Goal: Task Accomplishment & Management: Complete application form

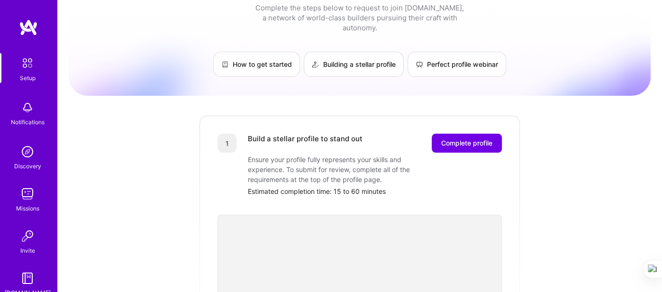
scroll to position [27, 0]
click at [468, 138] on span "Complete profile" at bounding box center [466, 142] width 51 height 9
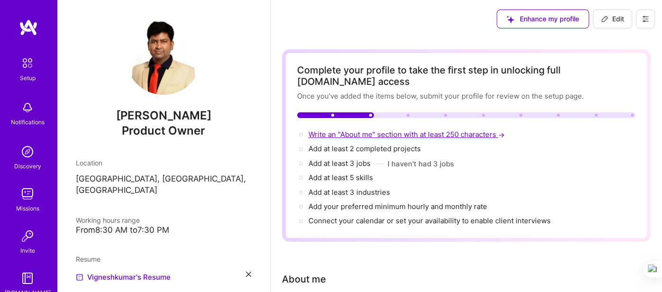
click at [365, 130] on span "Write an "About me" section with at least 250 characters →" at bounding box center [408, 134] width 198 height 9
select select "US"
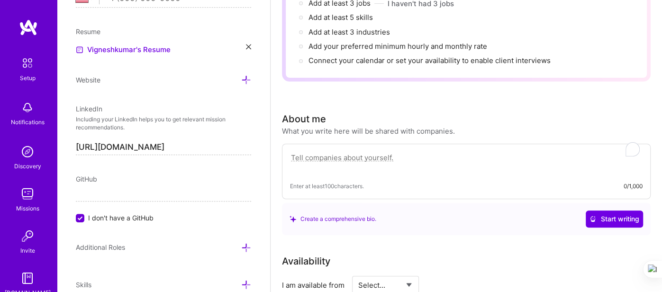
scroll to position [258, 0]
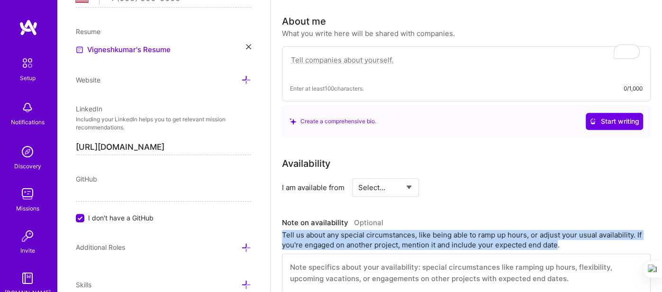
drag, startPoint x: 556, startPoint y: 230, endPoint x: 283, endPoint y: 224, distance: 273.6
click at [283, 230] on div "Tell us about any special circumstances, like being able to ramp up hours, or a…" at bounding box center [466, 240] width 369 height 20
copy div "Tell us about any special circumstances, like being able to ramp up hours, or a…"
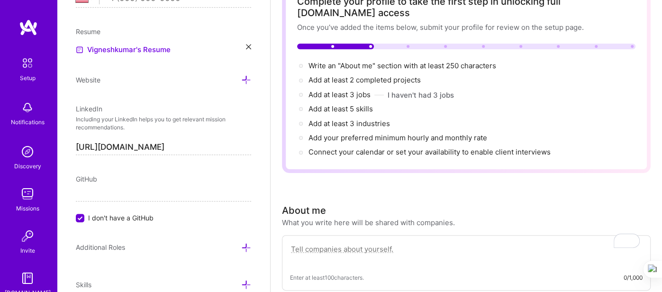
scroll to position [70, 0]
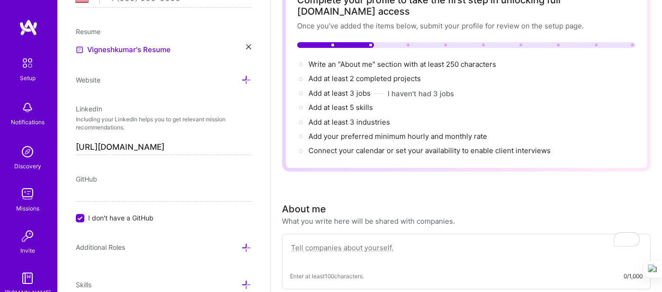
click at [327, 242] on textarea "To enrich screen reader interactions, please activate Accessibility in Grammarl…" at bounding box center [466, 253] width 353 height 22
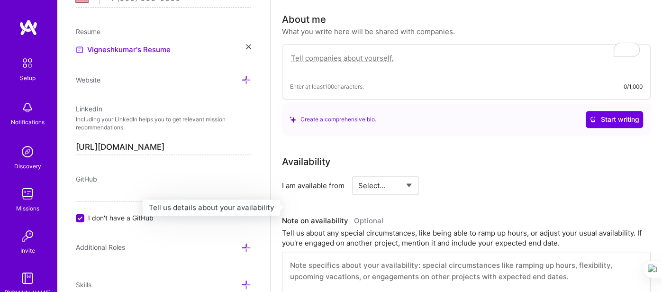
scroll to position [268, 0]
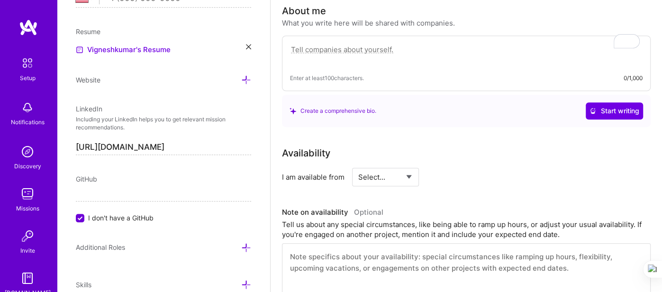
click at [327, 252] on textarea at bounding box center [466, 274] width 369 height 62
paste textarea "I am fully available and flexible to adjust my working hours to meet project ne…"
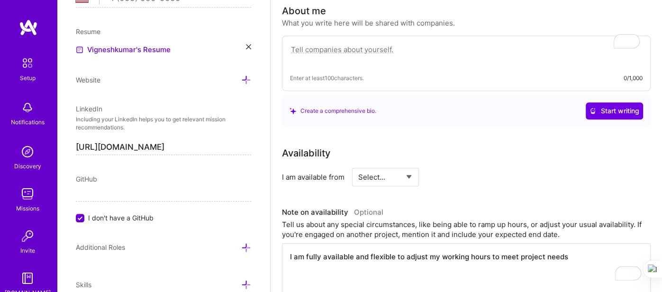
type textarea "I am fully available and flexible to adjust my working hours to meet project ne…"
click at [405, 165] on select "Select... Right Now Future Date Not Available" at bounding box center [385, 177] width 55 height 24
select select "Right Now"
click at [358, 165] on select "Select... Right Now Future Date Not Available" at bounding box center [385, 177] width 55 height 24
click at [485, 184] on div "Availability I am available from Select... Right Now Future Date Not Available …" at bounding box center [466, 225] width 369 height 159
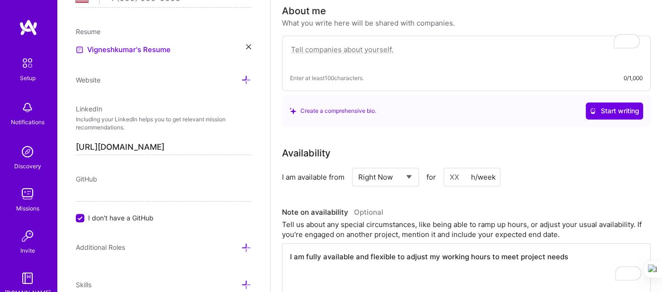
click at [457, 168] on input at bounding box center [472, 177] width 57 height 18
type input "40"
click at [540, 152] on div "Availability I am available from Select... Right Now Future Date Not Available …" at bounding box center [466, 166] width 369 height 40
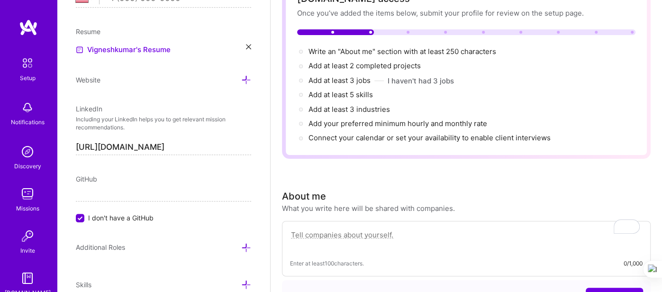
scroll to position [73, 0]
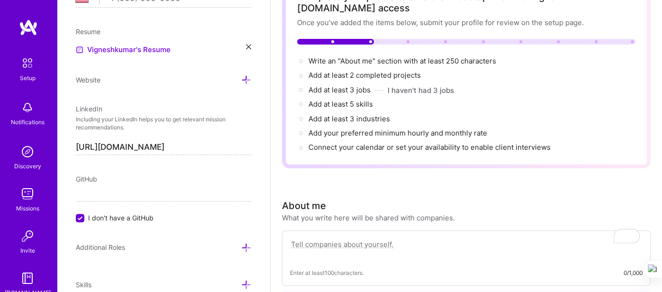
click at [344, 238] on textarea "To enrich screen reader interactions, please activate Accessibility in Grammarl…" at bounding box center [466, 249] width 353 height 22
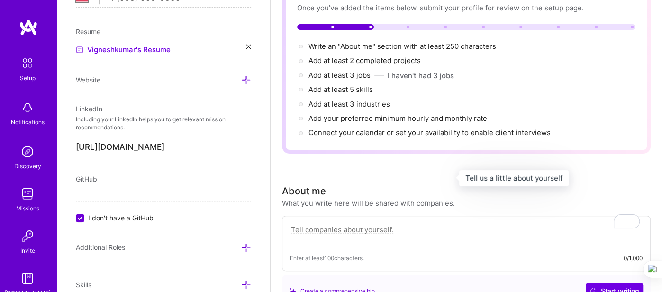
scroll to position [88, 0]
click at [341, 224] on textarea "To enrich screen reader interactions, please activate Accessibility in Grammarl…" at bounding box center [466, 235] width 353 height 22
paste textarea "Product management professional with expertise in translating business needs in…"
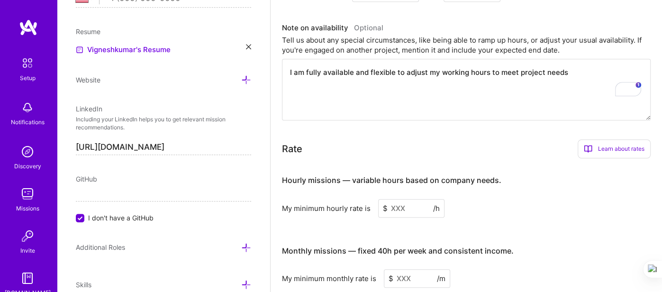
scroll to position [476, 0]
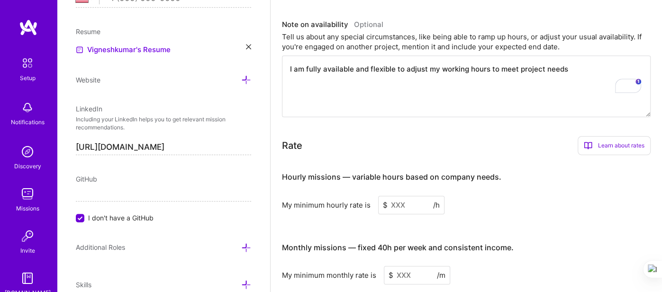
type textarea "Product management professional with expertise in translating business needs in…"
click at [400, 196] on input at bounding box center [411, 205] width 66 height 18
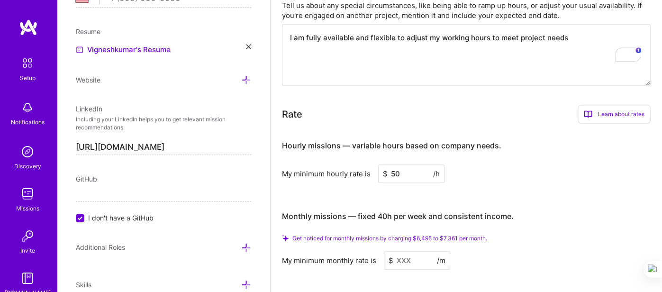
scroll to position [520, 0]
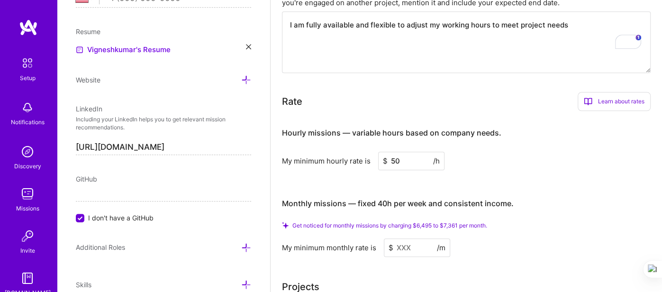
type input "50"
click at [403, 238] on input at bounding box center [417, 247] width 66 height 18
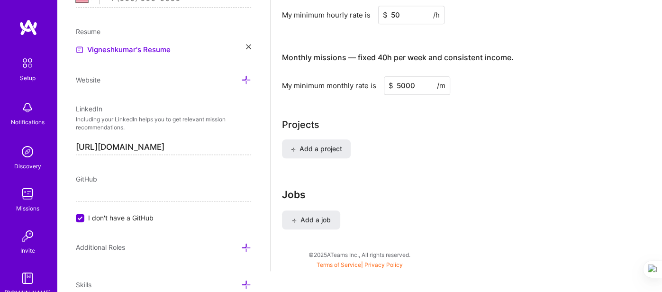
scroll to position [655, 0]
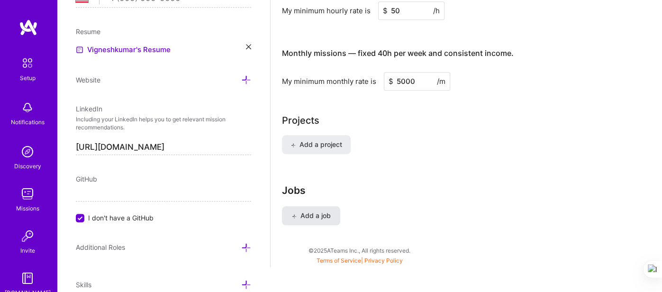
type input "5000"
click at [306, 211] on span "Add a job" at bounding box center [310, 215] width 39 height 9
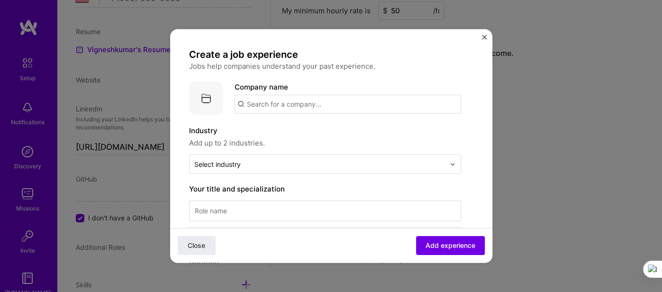
click at [291, 109] on input "text" at bounding box center [348, 104] width 227 height 19
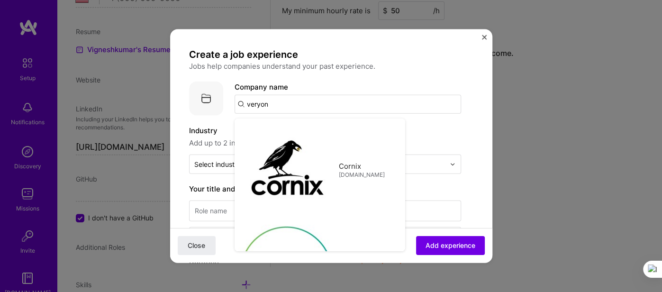
type input "veryon"
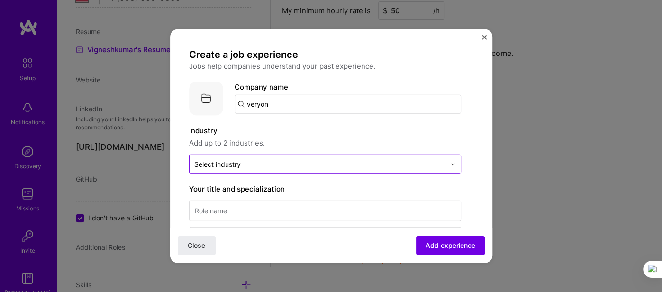
click at [235, 163] on div "Select industry 0" at bounding box center [217, 164] width 46 height 10
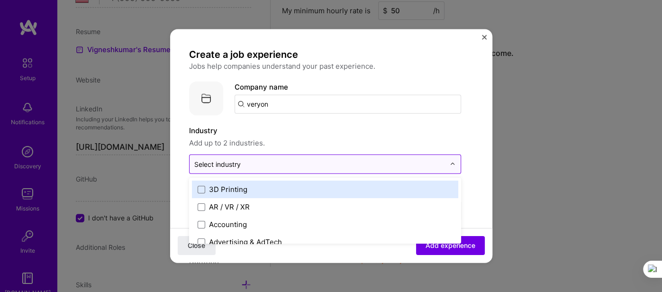
scroll to position [657, 0]
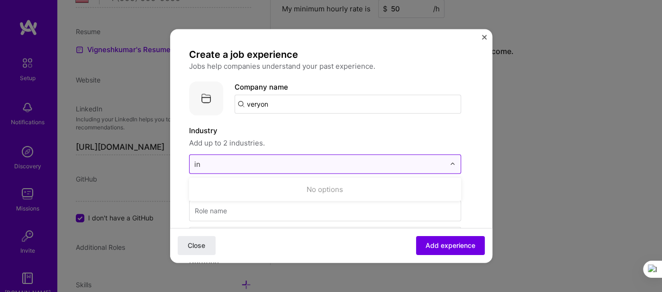
type input "i"
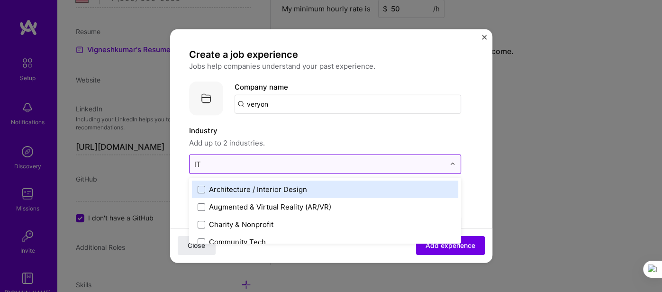
type input "I"
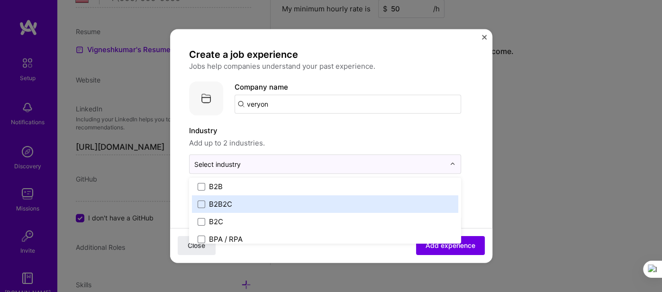
scroll to position [257, 0]
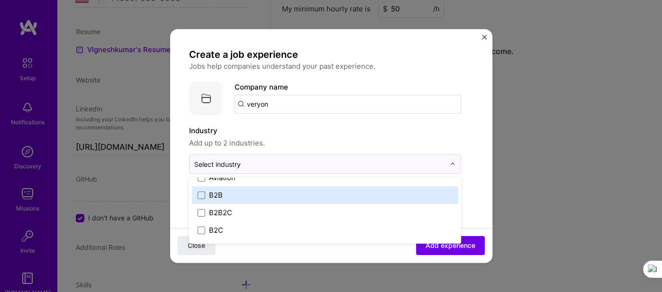
click at [252, 194] on label "B2B" at bounding box center [325, 195] width 255 height 10
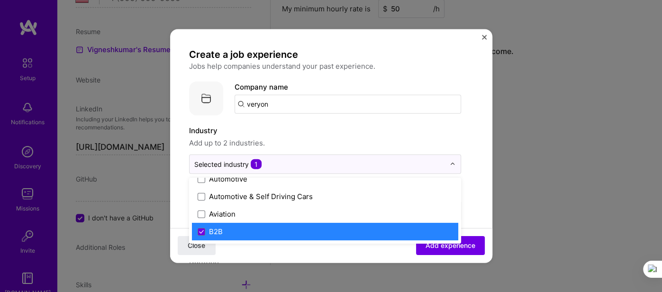
scroll to position [219, 0]
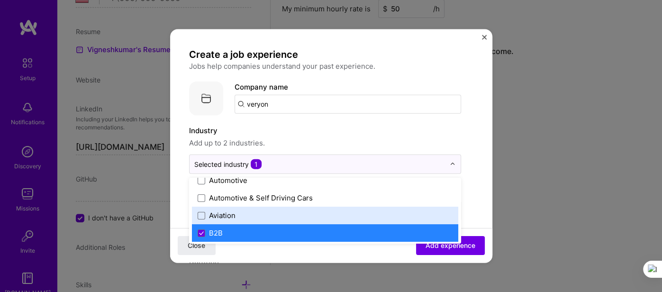
click at [220, 213] on div "Aviation" at bounding box center [222, 215] width 27 height 10
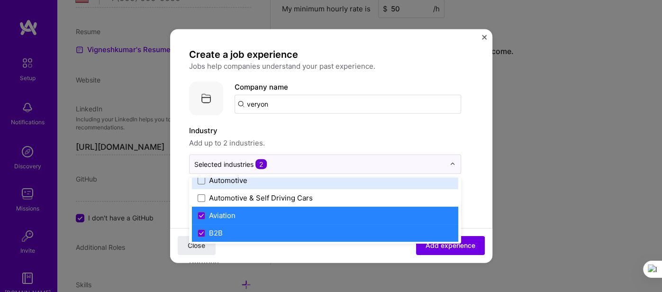
click at [350, 134] on label "Industry" at bounding box center [325, 130] width 272 height 11
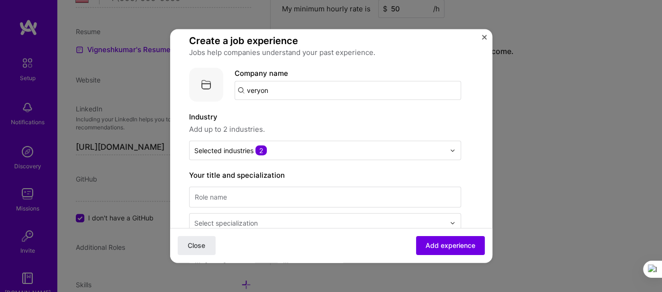
scroll to position [15, 0]
click at [233, 202] on input at bounding box center [325, 196] width 272 height 21
type input "Associate Product Owner"
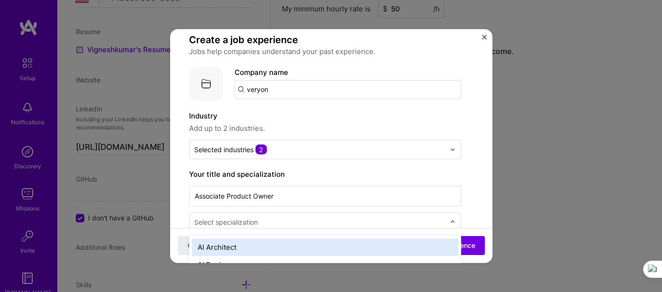
click at [246, 219] on div "Select specialization" at bounding box center [226, 222] width 64 height 10
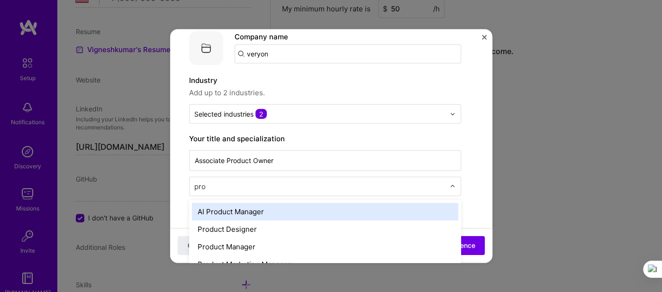
scroll to position [0, 0]
type input "prod"
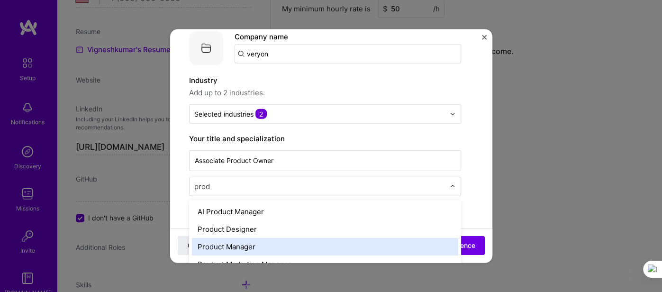
click at [257, 248] on div "Product Manager" at bounding box center [325, 247] width 266 height 18
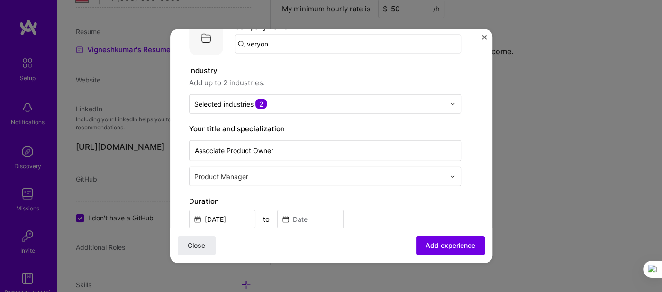
scroll to position [60, 0]
click at [220, 217] on input "[DATE]" at bounding box center [222, 219] width 66 height 18
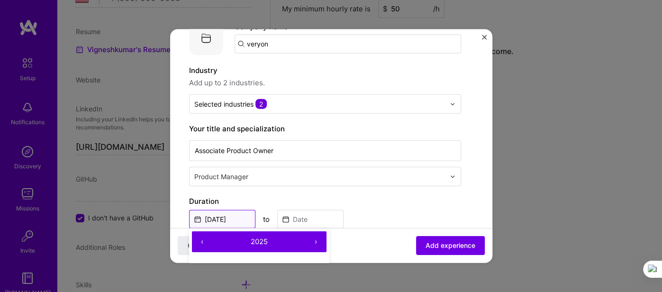
click at [236, 220] on input "[DATE]" at bounding box center [222, 219] width 66 height 18
click at [238, 218] on input "[DATE]" at bounding box center [222, 219] width 66 height 18
click at [205, 241] on button "‹" at bounding box center [202, 241] width 21 height 21
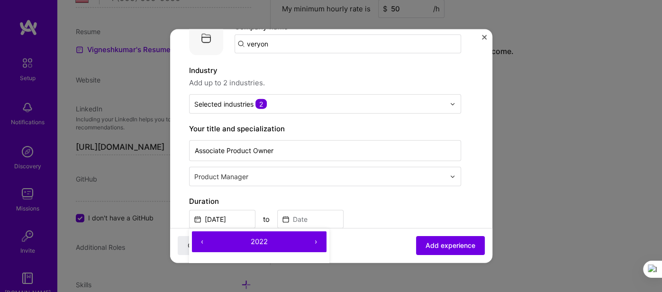
click at [205, 241] on button "‹" at bounding box center [202, 241] width 21 height 21
click at [318, 238] on button "›" at bounding box center [316, 241] width 21 height 21
click at [211, 214] on input "[DATE]" at bounding box center [222, 219] width 66 height 18
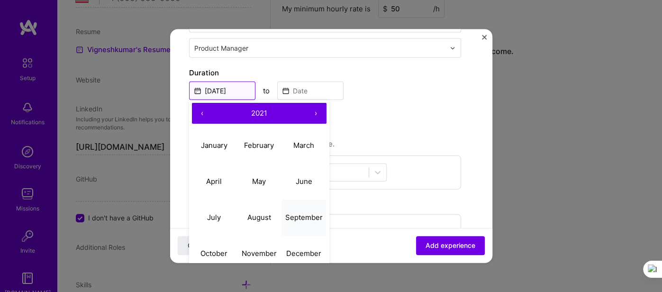
scroll to position [194, 0]
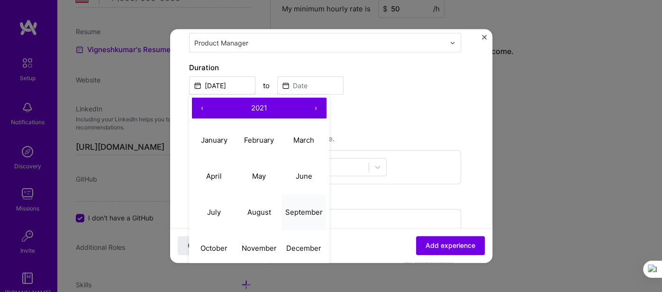
click at [300, 213] on abbr "September" at bounding box center [303, 211] width 37 height 9
type input "[DATE]"
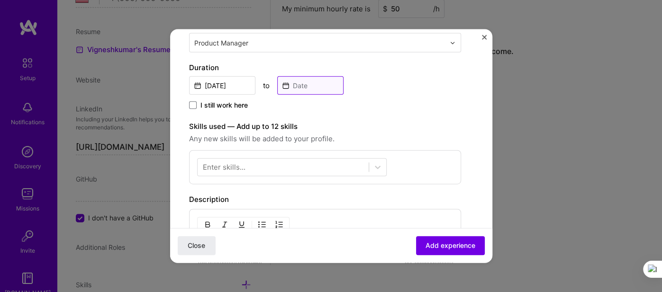
click at [309, 81] on input at bounding box center [310, 85] width 66 height 18
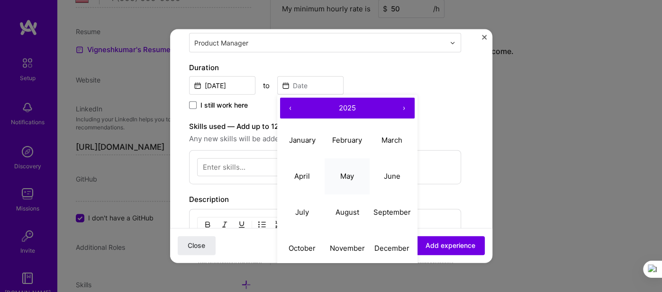
click at [351, 182] on button "May" at bounding box center [347, 176] width 45 height 36
type input "[DATE]"
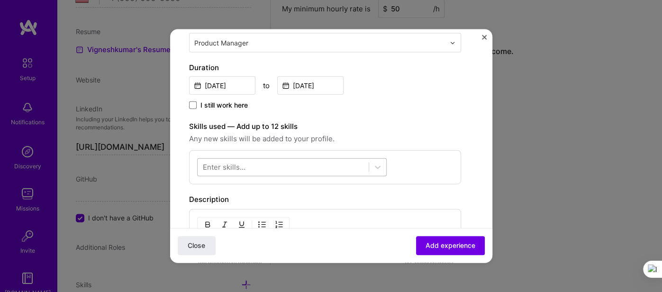
click at [258, 170] on div at bounding box center [283, 167] width 171 height 16
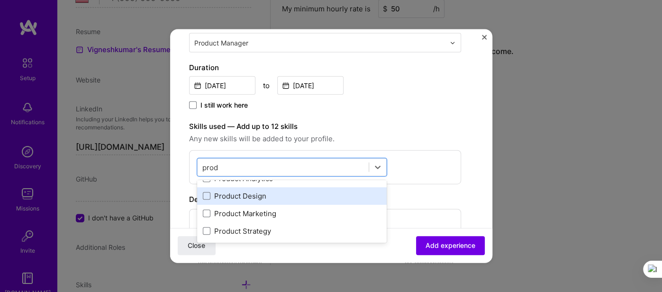
scroll to position [30, 0]
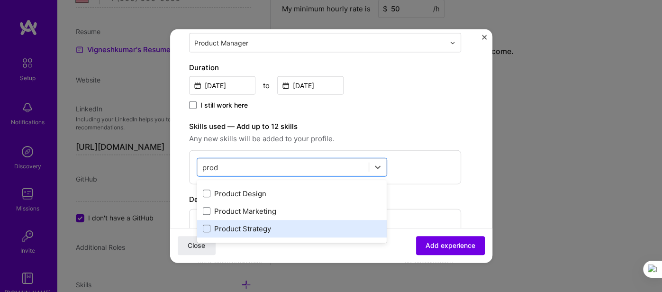
click at [208, 232] on div "Product Strategy" at bounding box center [292, 228] width 178 height 10
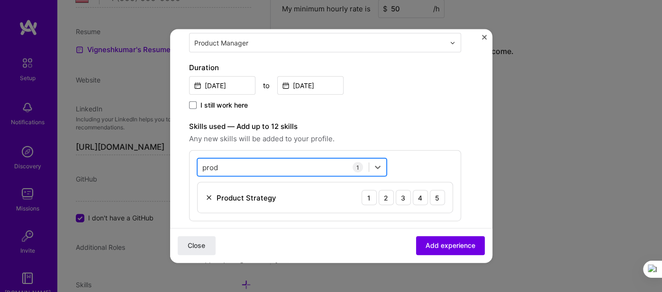
click at [246, 170] on div "prod prod" at bounding box center [283, 167] width 171 height 16
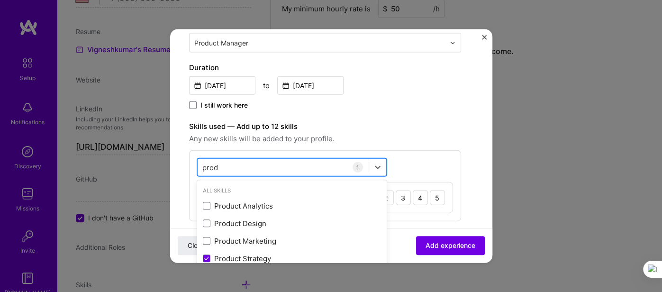
click at [246, 170] on div "prod prod" at bounding box center [283, 167] width 171 height 16
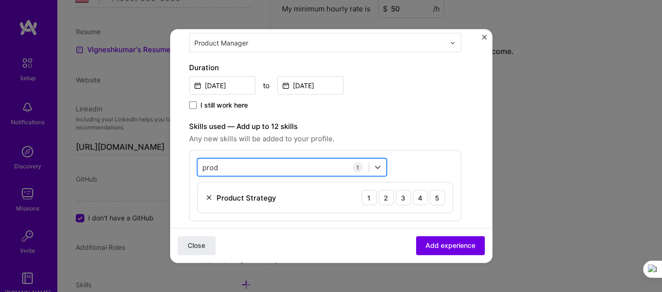
click at [246, 170] on div "prod prod" at bounding box center [283, 167] width 171 height 16
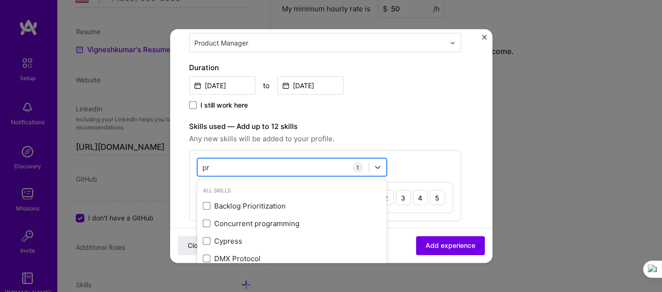
type input "p"
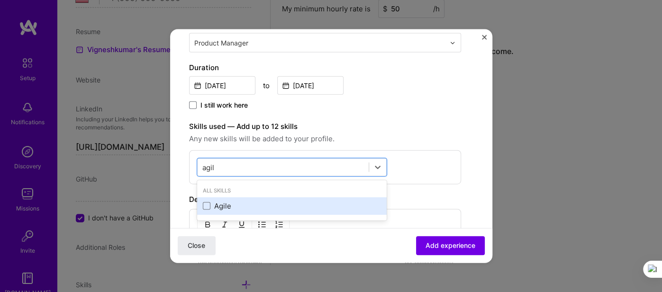
click at [210, 208] on div "Agile" at bounding box center [292, 205] width 178 height 10
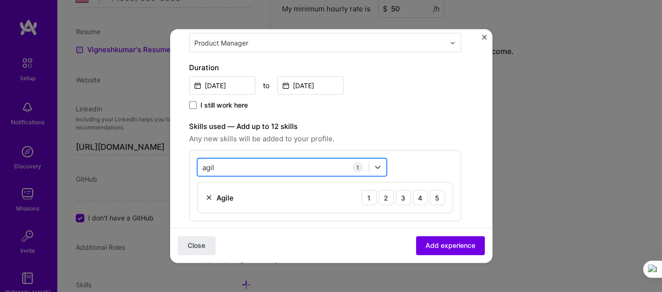
click at [262, 164] on div "agil agil" at bounding box center [283, 167] width 171 height 16
click at [249, 166] on div "agil agil" at bounding box center [283, 167] width 171 height 16
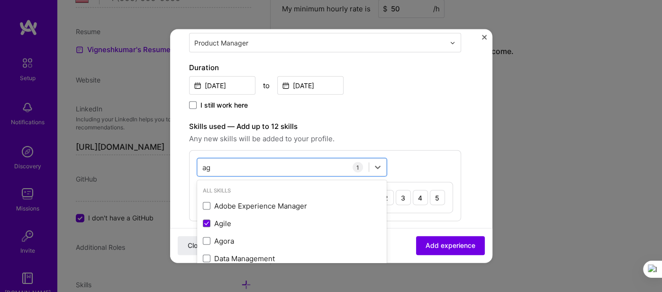
type input "a"
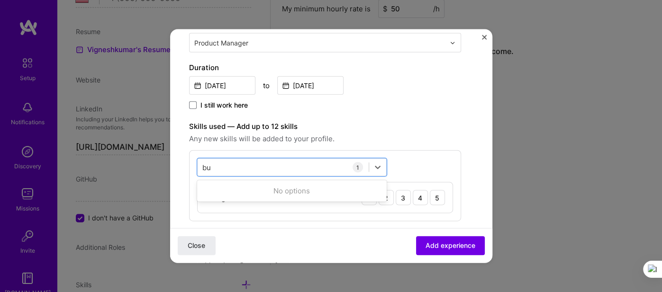
type input "b"
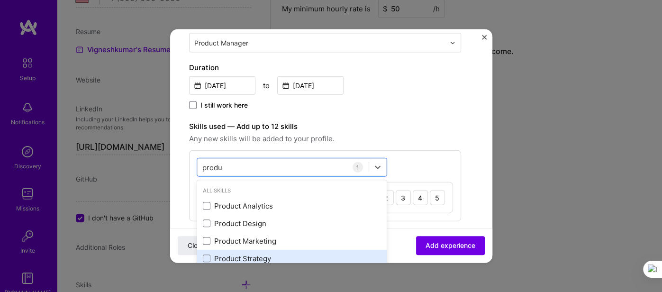
click at [218, 260] on div "Product Strategy" at bounding box center [292, 258] width 178 height 10
type input "produ"
click at [409, 118] on div "Create a job experience Jobs help companies understand your past experience. Co…" at bounding box center [325, 173] width 272 height 638
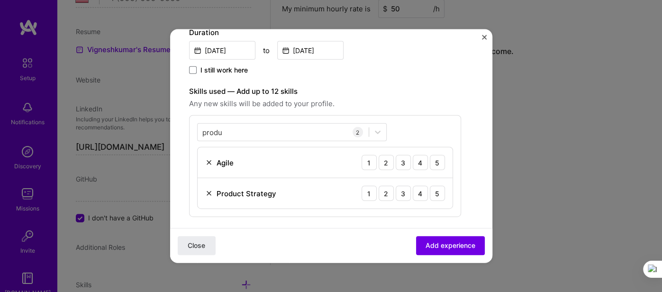
scroll to position [233, 0]
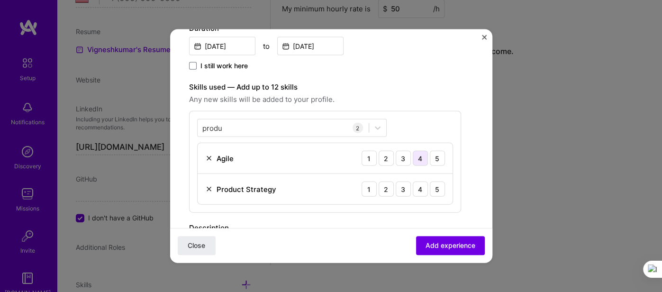
click at [422, 162] on div "4" at bounding box center [420, 158] width 15 height 15
click at [420, 187] on div "4" at bounding box center [420, 189] width 15 height 15
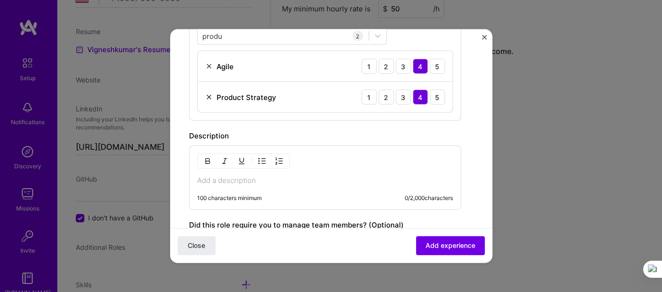
scroll to position [307, 0]
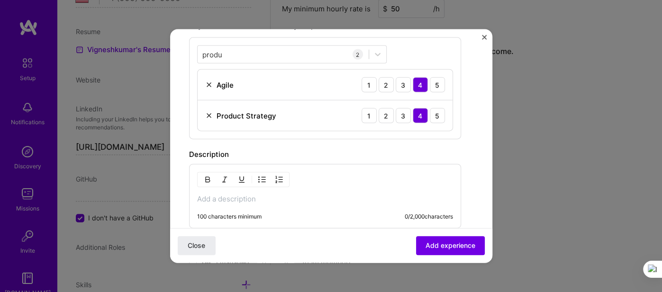
click at [236, 199] on p at bounding box center [325, 198] width 256 height 9
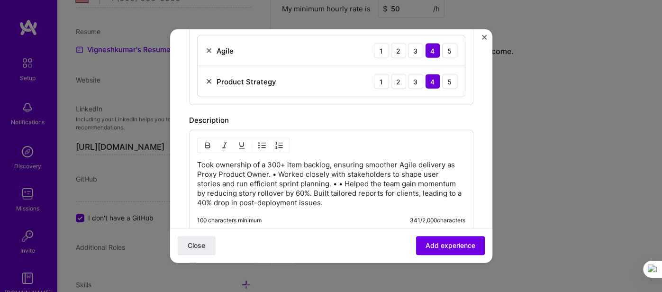
scroll to position [342, 0]
click at [317, 181] on p "Took ownership of a 300+ item backlog, ensuring smoother Agile delivery as Prox…" at bounding box center [331, 182] width 268 height 47
click at [275, 171] on p "Took ownership of a 300+ item backlog, ensuring smoother Agile delivery as Prox…" at bounding box center [331, 182] width 268 height 47
click at [311, 181] on p "Took ownership of a 300+ item backlog, ensuring smoother Agile delivery as Prox…" at bounding box center [331, 182] width 268 height 47
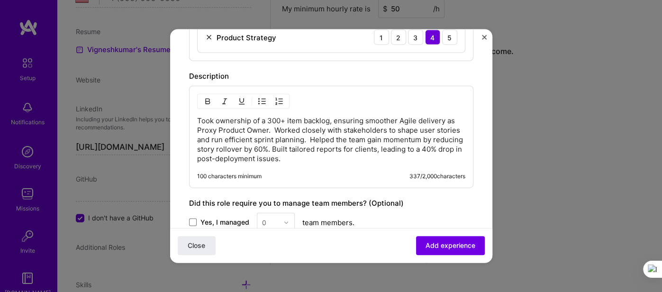
scroll to position [399, 0]
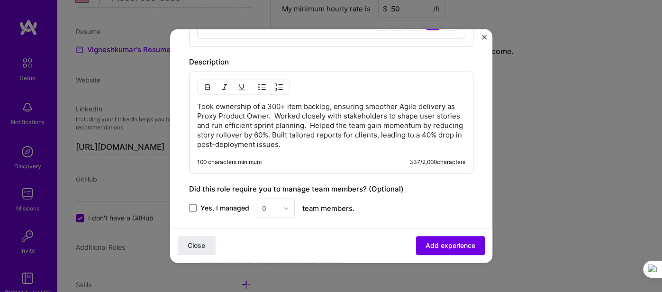
click at [196, 207] on label "Yes, I managed" at bounding box center [219, 207] width 60 height 9
click at [0, 0] on input "Yes, I managed" at bounding box center [0, 0] width 0 height 0
click at [275, 206] on input "text" at bounding box center [270, 208] width 17 height 10
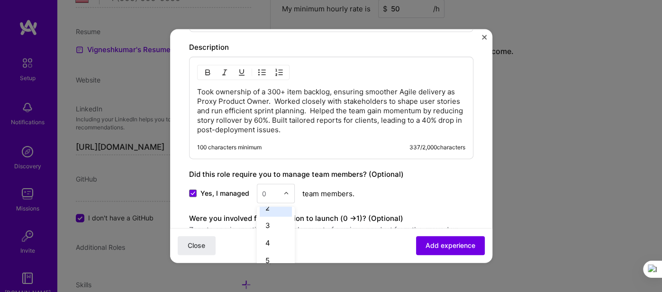
scroll to position [43, 0]
click at [271, 246] on div "5" at bounding box center [276, 246] width 32 height 18
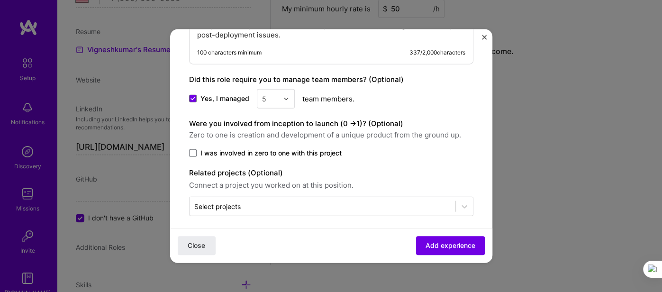
scroll to position [508, 0]
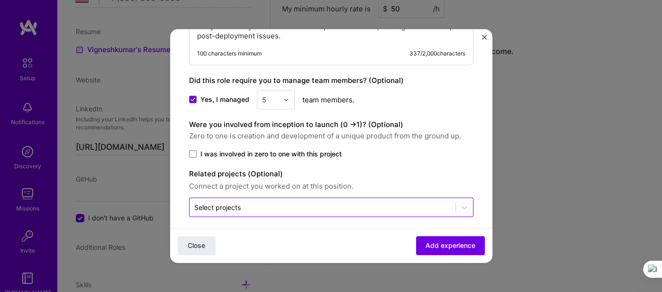
click at [287, 206] on input "text" at bounding box center [322, 207] width 256 height 10
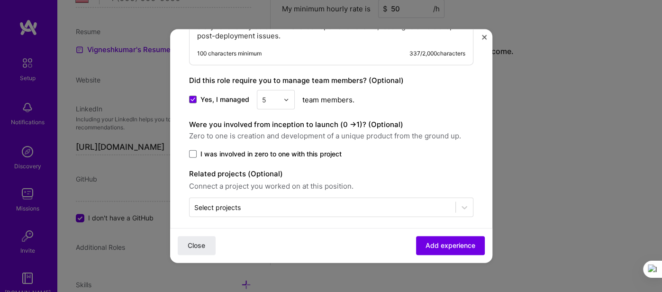
click at [443, 245] on span "Add experience" at bounding box center [451, 245] width 50 height 9
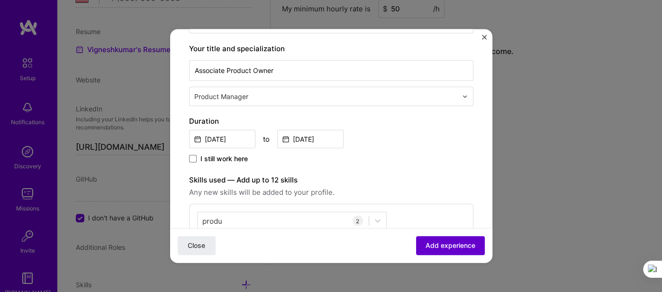
scroll to position [52, 0]
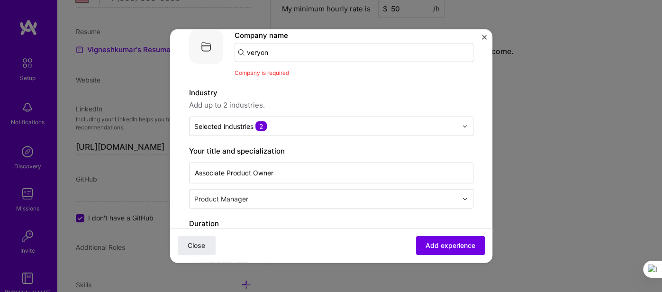
click at [289, 52] on input "veryon" at bounding box center [354, 52] width 239 height 19
type input "v"
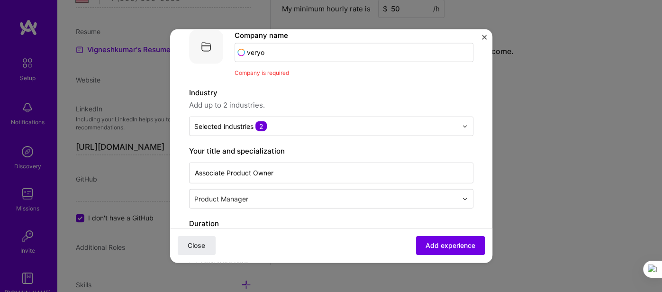
type input "veryon"
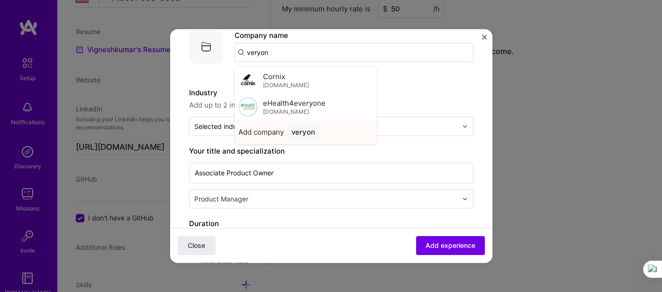
click at [299, 129] on div "veryon" at bounding box center [303, 132] width 31 height 17
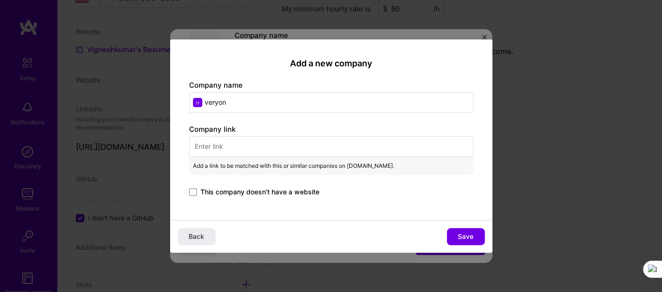
click at [234, 146] on input "text" at bounding box center [331, 146] width 284 height 21
paste input "[URL][DOMAIN_NAME]"
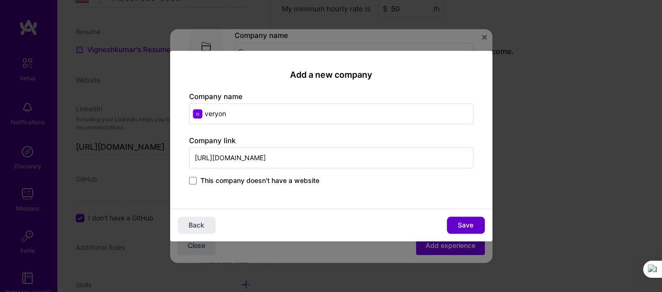
type input "[URL][DOMAIN_NAME]"
click at [467, 229] on button "Save" at bounding box center [466, 225] width 38 height 17
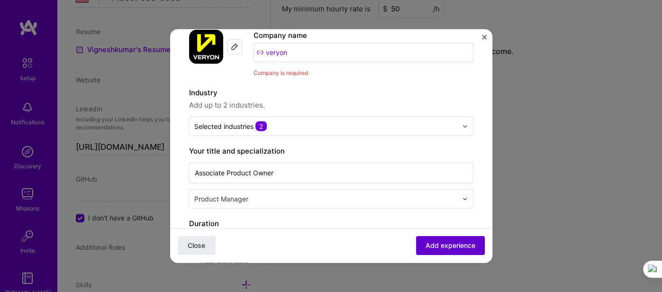
click at [457, 246] on span "Add experience" at bounding box center [451, 245] width 50 height 9
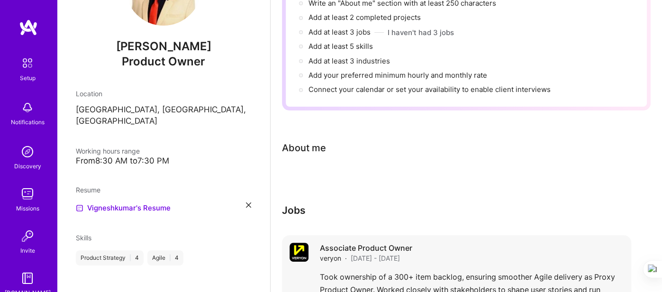
scroll to position [222, 0]
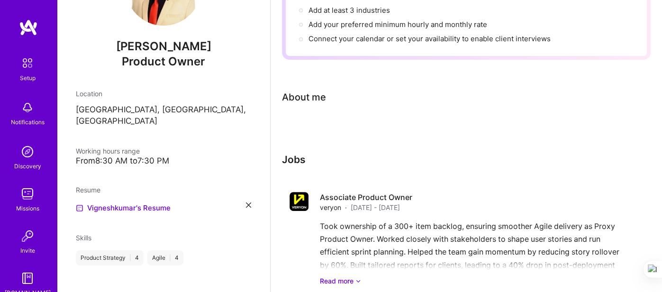
click at [342, 154] on h3 "Jobs" at bounding box center [456, 160] width 349 height 12
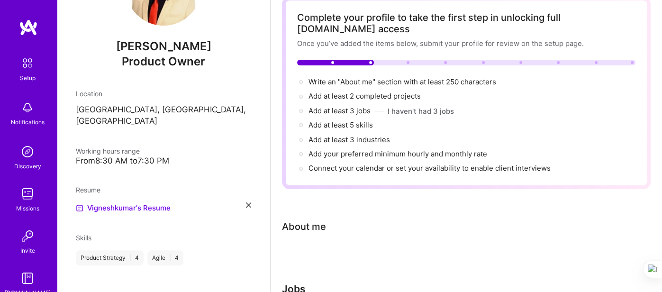
scroll to position [52, 0]
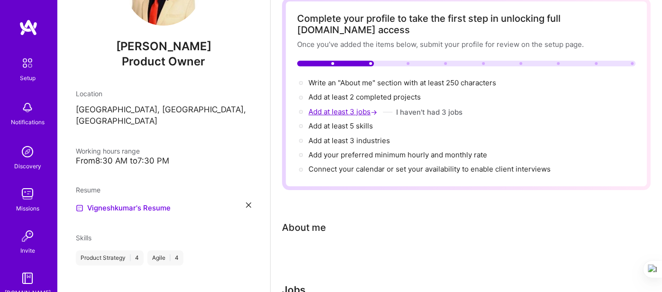
click at [354, 107] on span "Add at least 3 jobs →" at bounding box center [344, 111] width 71 height 9
select select "US"
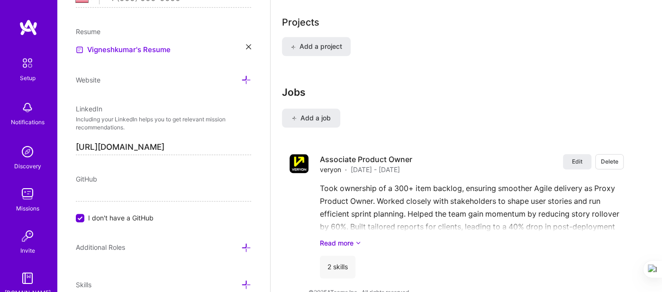
scroll to position [748, 0]
click at [304, 113] on span "Add a job" at bounding box center [310, 117] width 39 height 9
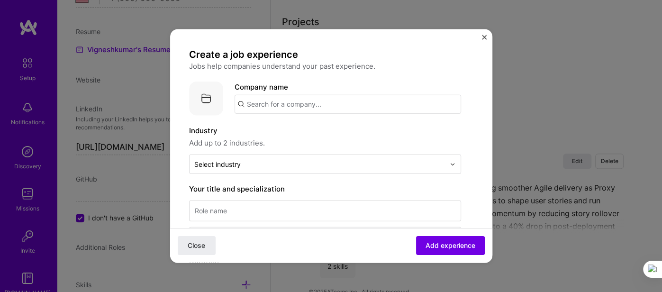
click at [286, 108] on input "text" at bounding box center [348, 104] width 227 height 19
click at [284, 108] on input "text" at bounding box center [348, 104] width 227 height 19
paste input "Ramco Industrial Technology Services Ltd"
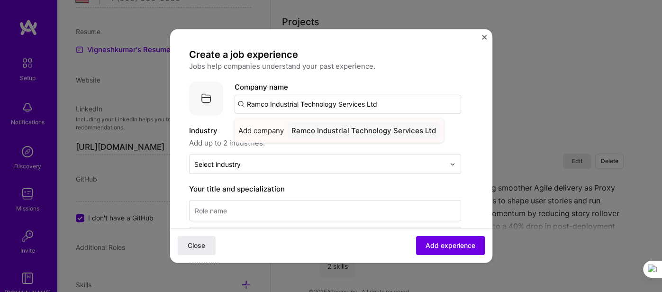
type input "Ramco Industrial Technology Services Ltd"
click at [264, 129] on span "Add company" at bounding box center [260, 131] width 45 height 10
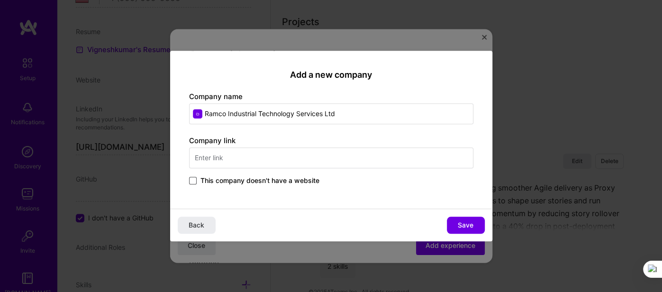
click at [194, 182] on span at bounding box center [193, 181] width 8 height 8
click at [0, 0] on input "This company doesn't have a website" at bounding box center [0, 0] width 0 height 0
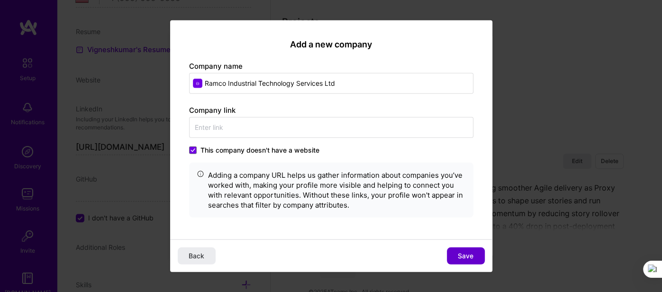
click at [461, 253] on span "Save" at bounding box center [466, 255] width 16 height 9
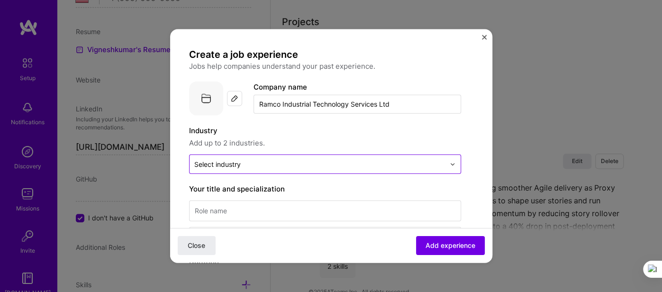
click at [270, 169] on div at bounding box center [319, 164] width 251 height 12
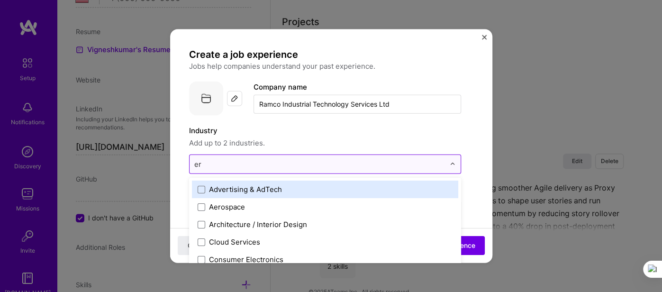
type input "erp"
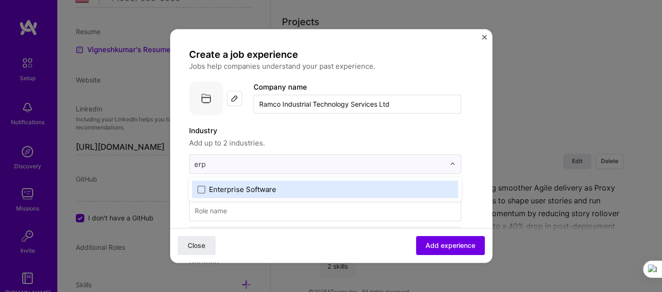
click at [204, 191] on span at bounding box center [202, 189] width 8 height 8
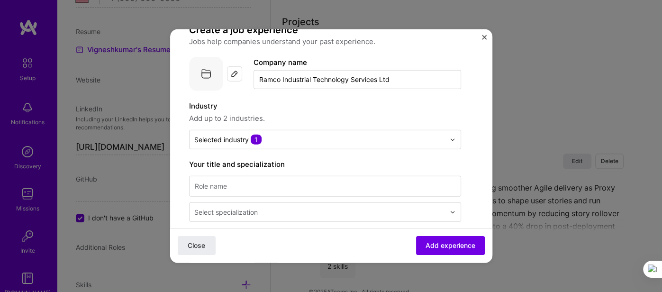
scroll to position [32, 0]
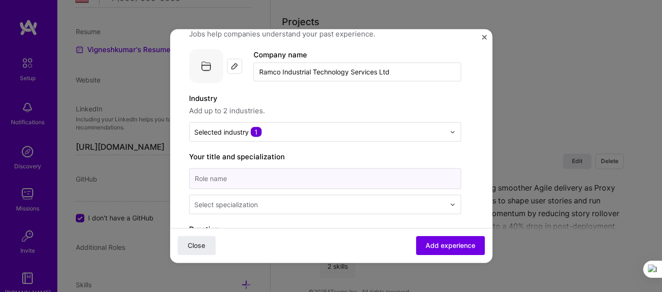
click at [240, 187] on input at bounding box center [325, 178] width 272 height 21
click at [253, 179] on input at bounding box center [325, 178] width 272 height 21
type input "Senior Functional consultant"
click at [251, 206] on div "Select specialization" at bounding box center [226, 205] width 64 height 10
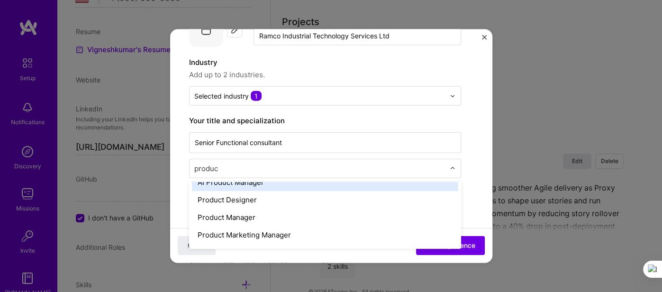
scroll to position [59, 0]
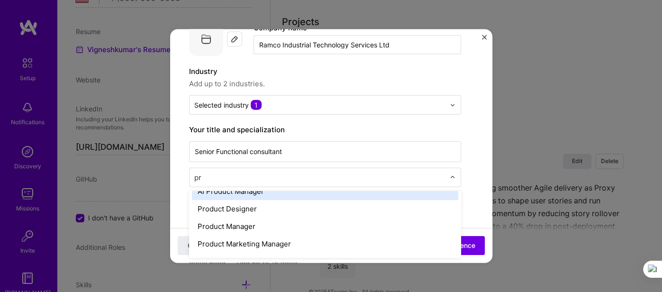
type input "p"
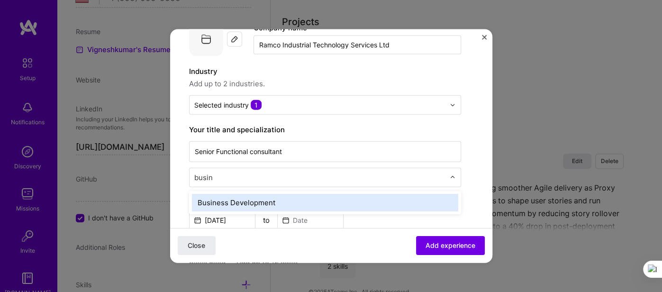
type input "busine"
click at [232, 204] on div "Business Development" at bounding box center [325, 203] width 266 height 18
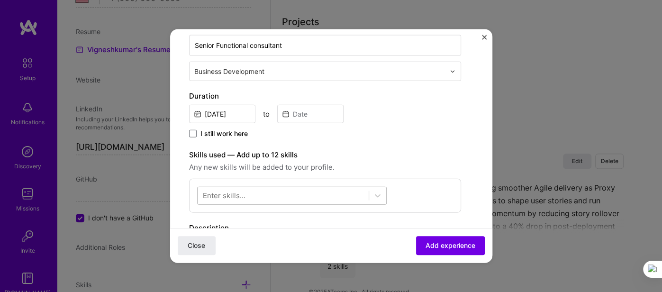
scroll to position [173, 0]
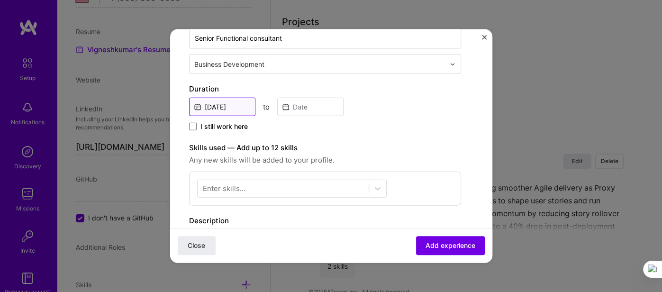
click at [231, 100] on input "[DATE]" at bounding box center [222, 107] width 66 height 18
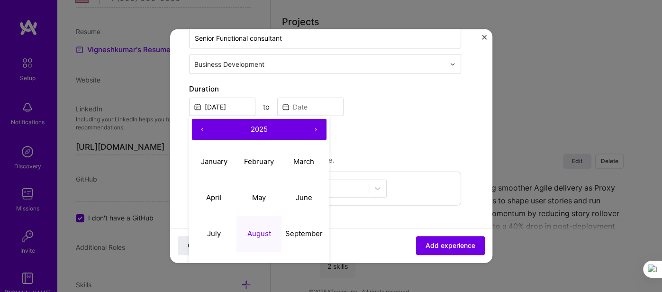
click at [204, 130] on button "‹" at bounding box center [202, 129] width 21 height 21
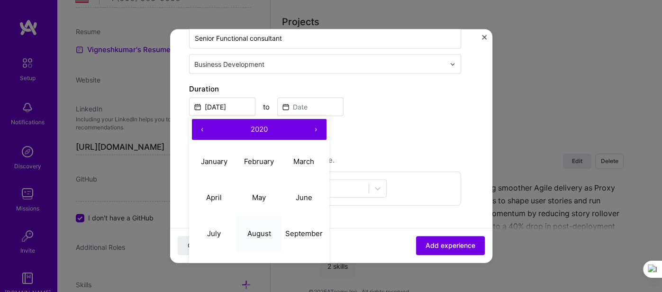
scroll to position [187, 0]
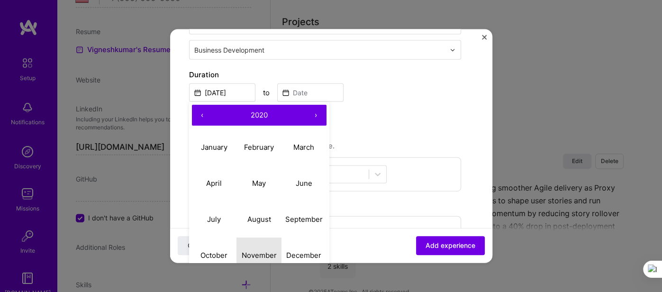
click at [256, 256] on abbr "November" at bounding box center [258, 254] width 35 height 9
type input "[DATE]"
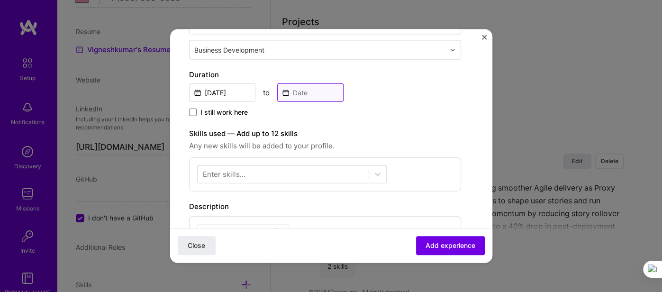
click at [317, 85] on input at bounding box center [310, 92] width 66 height 18
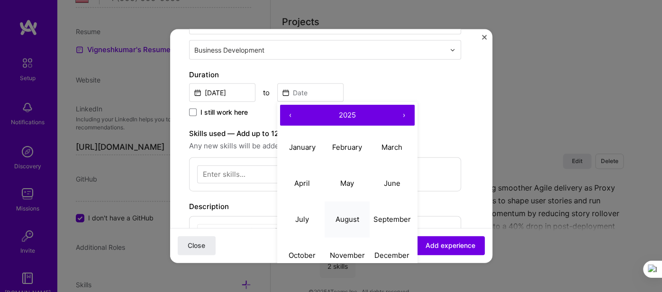
click at [351, 220] on abbr "August" at bounding box center [347, 218] width 24 height 9
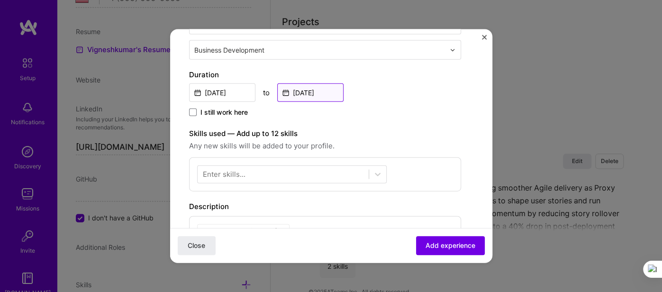
click at [316, 83] on input "[DATE]" at bounding box center [310, 92] width 66 height 18
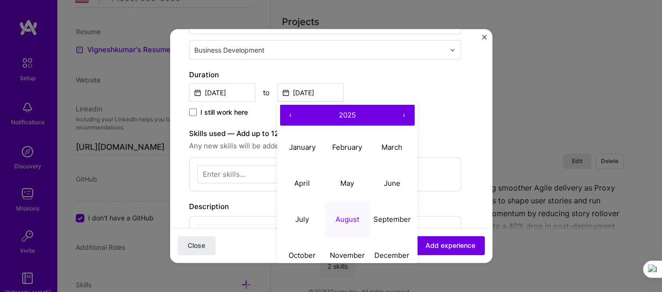
click at [290, 116] on button "‹" at bounding box center [290, 115] width 21 height 21
click at [354, 225] on button "August" at bounding box center [347, 219] width 45 height 36
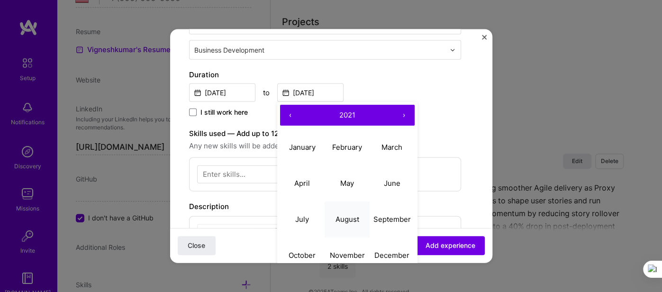
type input "[DATE]"
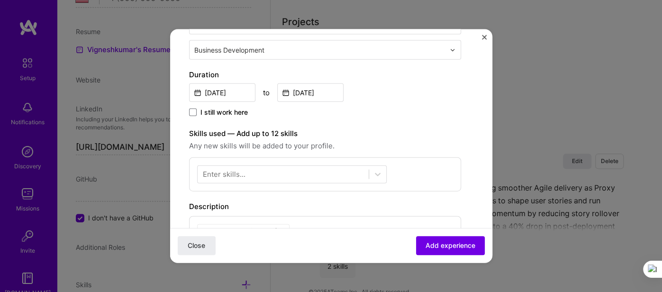
click at [394, 111] on div "I still work here" at bounding box center [325, 113] width 272 height 11
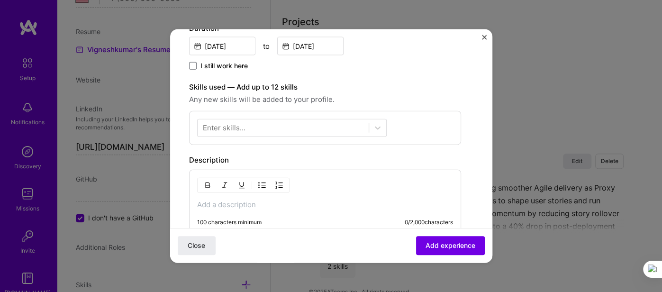
scroll to position [237, 0]
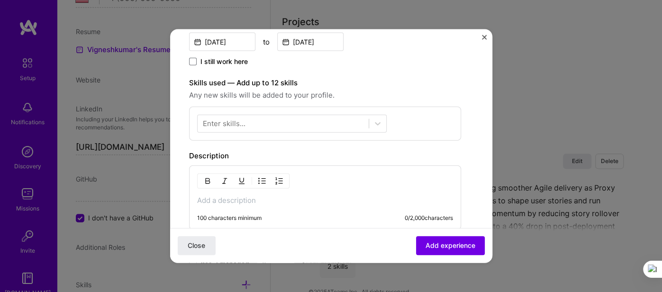
click at [252, 132] on div "Enter skills..." at bounding box center [325, 124] width 272 height 34
click at [255, 124] on div at bounding box center [283, 124] width 171 height 16
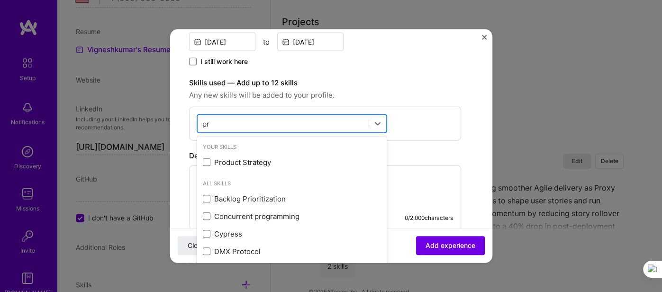
type input "p"
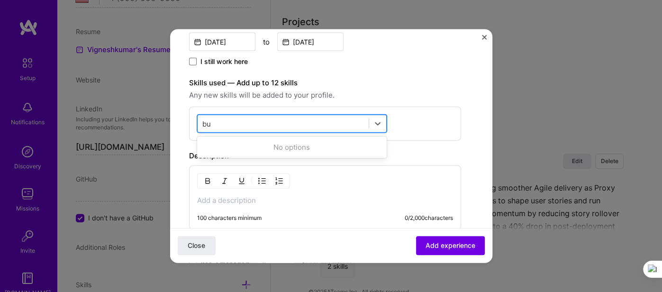
type input "b"
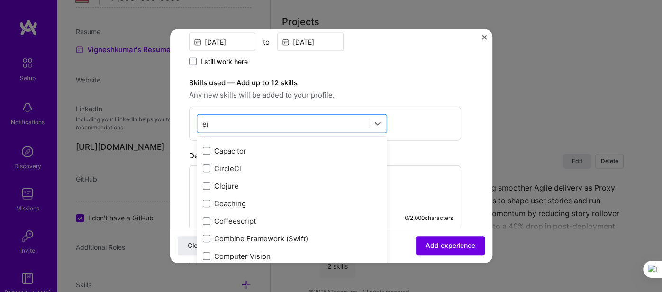
scroll to position [0, 0]
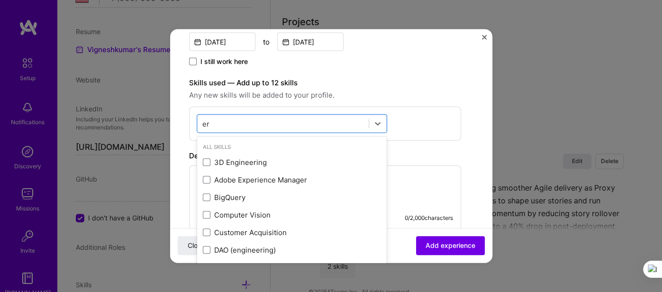
type input "e"
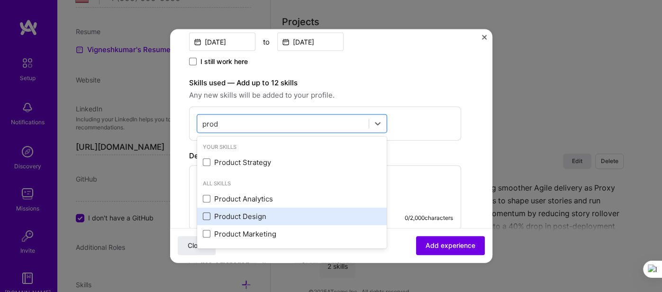
click at [208, 217] on span at bounding box center [207, 216] width 8 height 8
click at [0, 0] on input "checkbox" at bounding box center [0, 0] width 0 height 0
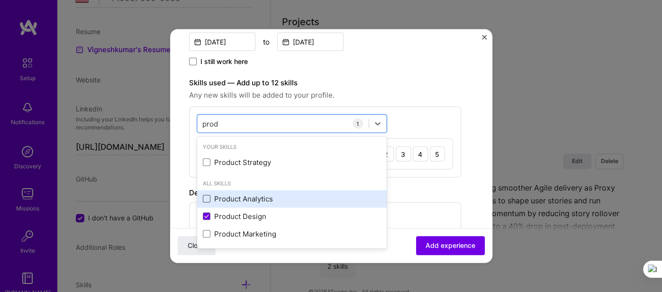
click at [207, 201] on span at bounding box center [207, 199] width 8 height 8
click at [0, 0] on input "checkbox" at bounding box center [0, 0] width 0 height 0
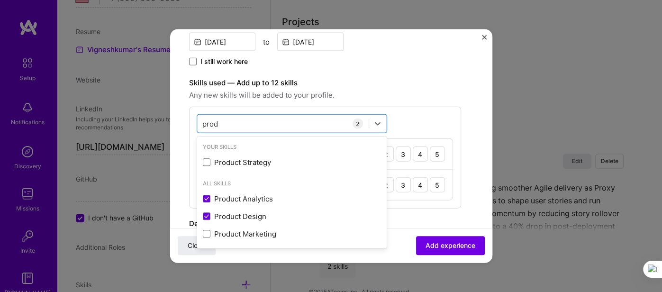
type input "prod"
click at [401, 90] on span "Any new skills will be added to your profile." at bounding box center [325, 95] width 272 height 11
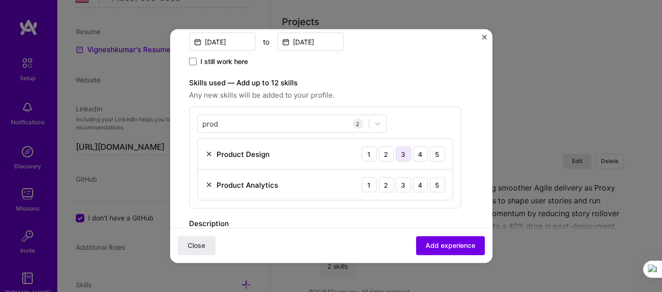
click at [406, 154] on div "3" at bounding box center [403, 153] width 15 height 15
click at [404, 186] on div "3" at bounding box center [403, 184] width 15 height 15
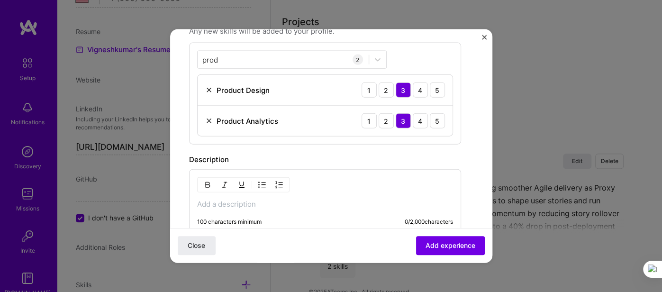
scroll to position [346, 0]
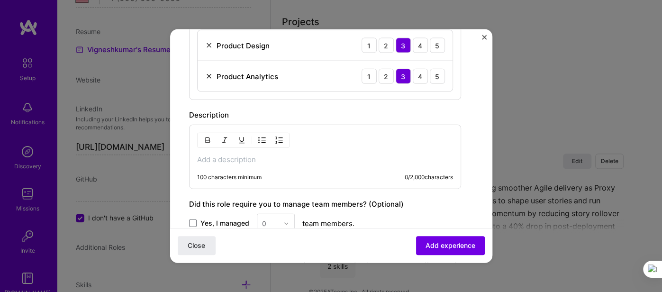
click at [261, 155] on p at bounding box center [325, 159] width 256 height 9
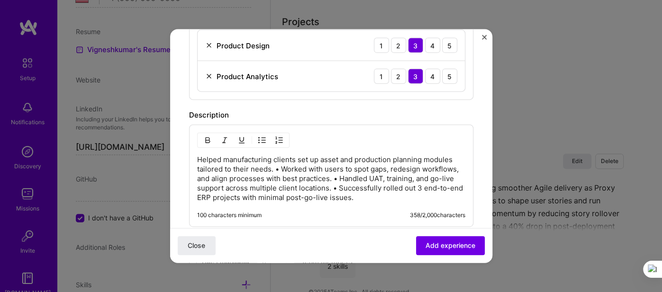
click at [337, 189] on p "Helped manufacturing clients set up asset and production planning modules tailo…" at bounding box center [331, 178] width 268 height 47
click at [341, 175] on p "Helped manufacturing clients set up asset and production planning modules tailo…" at bounding box center [331, 178] width 268 height 47
click at [280, 166] on p "Helped manufacturing clients set up asset and production planning modules tailo…" at bounding box center [331, 178] width 268 height 47
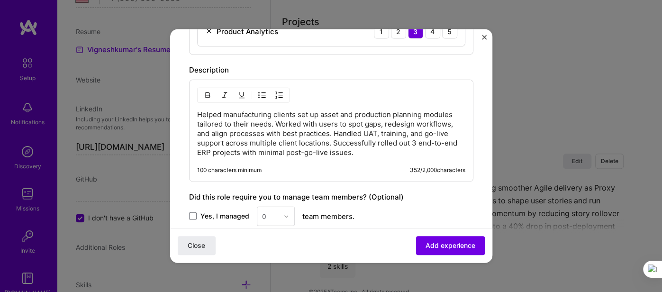
scroll to position [398, 0]
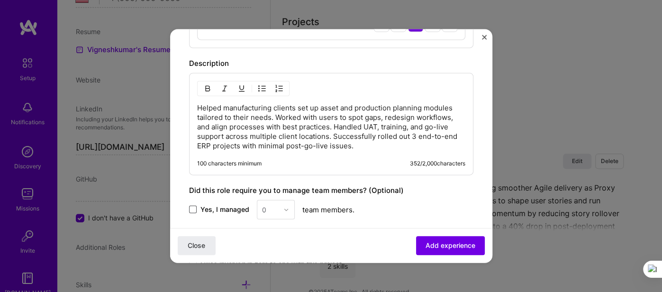
click at [195, 208] on span at bounding box center [193, 210] width 8 height 8
click at [0, 0] on input "Yes, I managed" at bounding box center [0, 0] width 0 height 0
click at [276, 208] on input "text" at bounding box center [270, 210] width 17 height 10
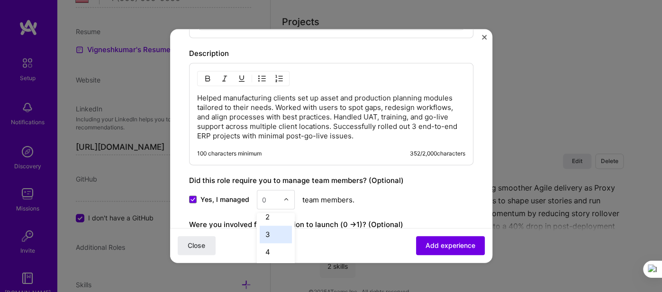
scroll to position [25, 0]
click at [272, 248] on div "4" at bounding box center [276, 253] width 32 height 18
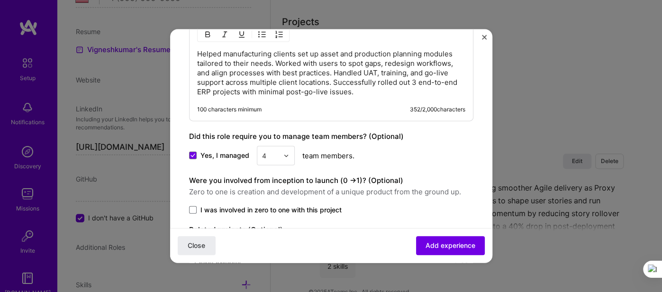
scroll to position [453, 0]
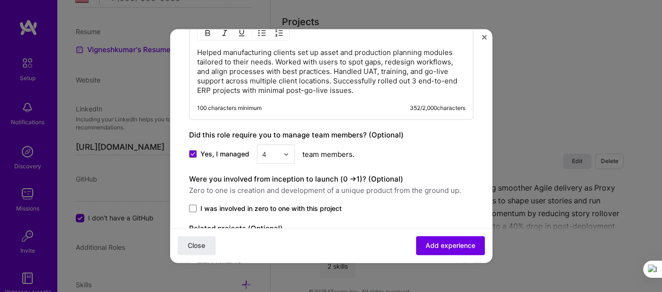
click at [283, 152] on img at bounding box center [286, 154] width 6 height 6
click at [415, 158] on div "Yes, I managed option 4, selected. option 3 focused, 3 of 26. 25 results availa…" at bounding box center [331, 154] width 284 height 19
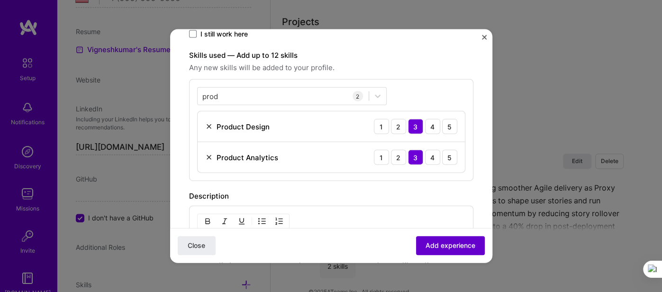
scroll to position [269, 0]
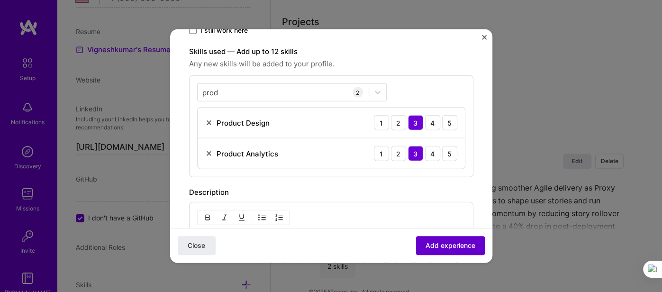
click at [450, 248] on span "Add experience" at bounding box center [451, 245] width 50 height 9
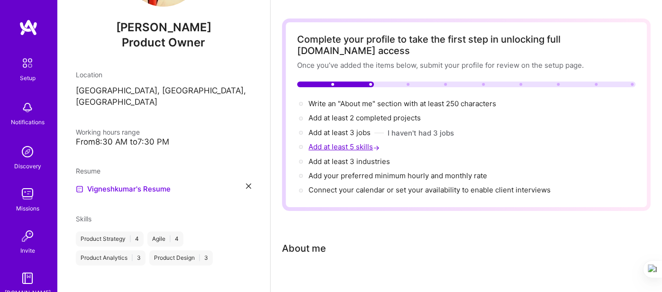
scroll to position [0, 0]
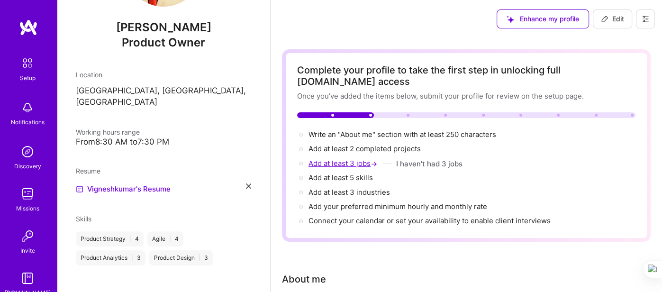
click at [325, 159] on span "Add at least 3 jobs →" at bounding box center [344, 163] width 71 height 9
select select "US"
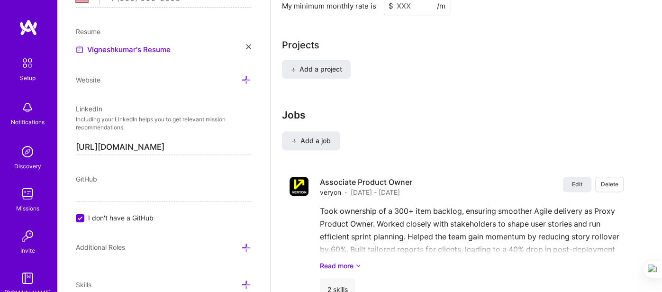
scroll to position [819, 0]
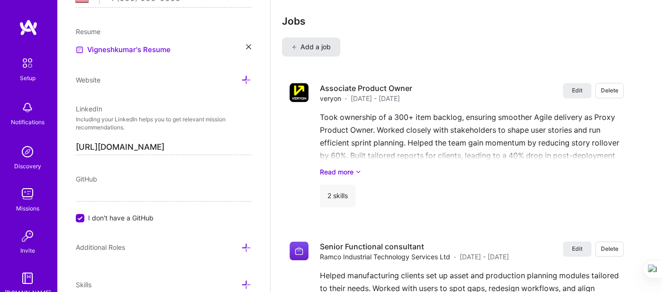
click at [303, 42] on span "Add a job" at bounding box center [310, 46] width 39 height 9
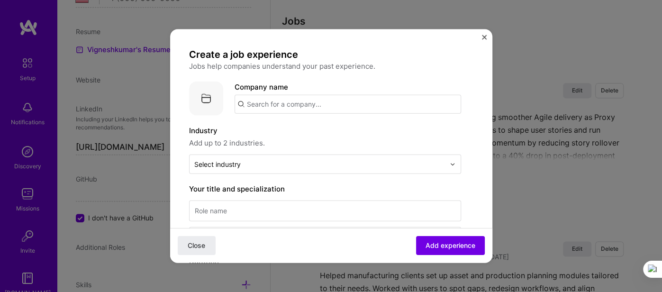
click at [293, 100] on input "text" at bounding box center [348, 104] width 227 height 19
type input "m"
click at [268, 103] on input "text" at bounding box center [348, 104] width 227 height 19
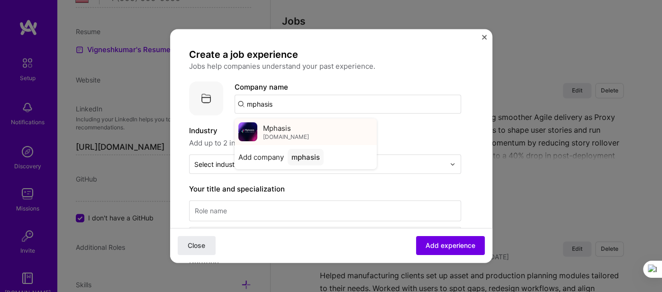
click at [273, 134] on span "[DOMAIN_NAME]" at bounding box center [286, 137] width 46 height 8
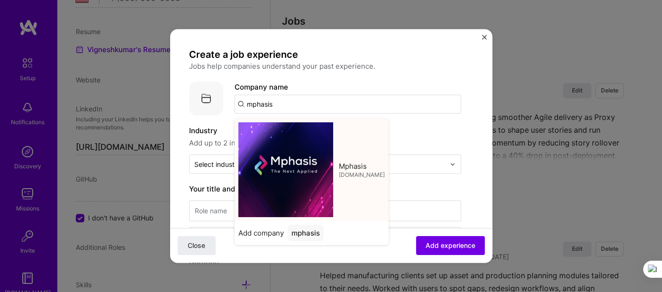
type input "Mphasis"
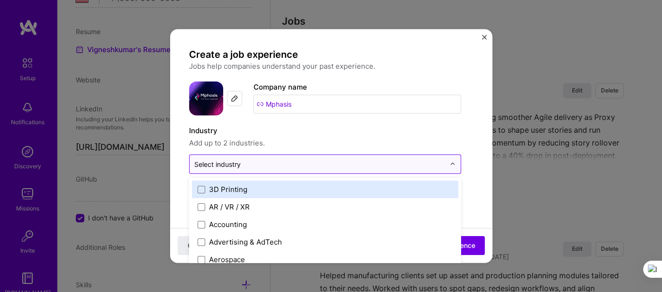
click at [237, 167] on div "Select industry 0" at bounding box center [217, 164] width 46 height 10
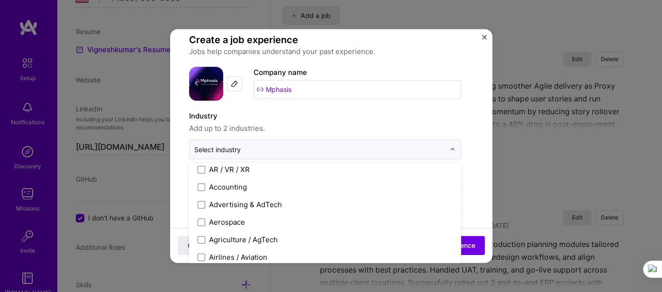
scroll to position [0, 0]
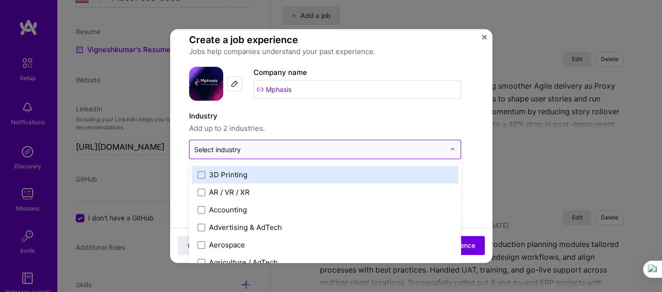
click at [253, 150] on input "text" at bounding box center [319, 150] width 251 height 10
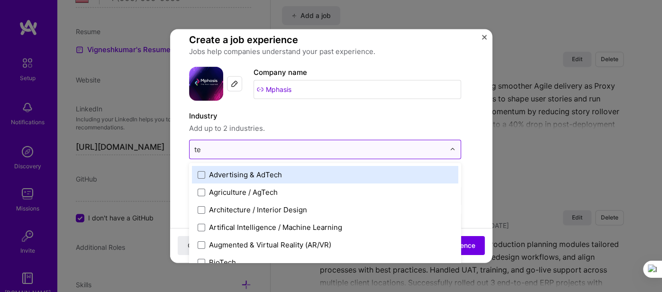
type input "t"
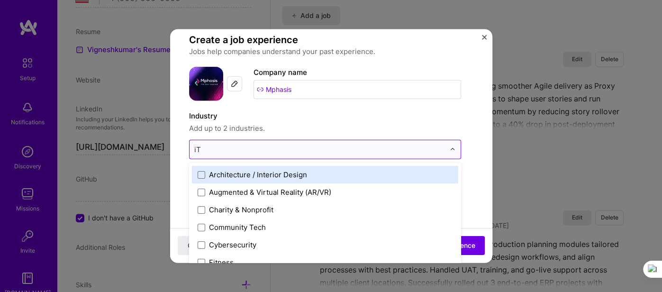
type input "i"
type input "I"
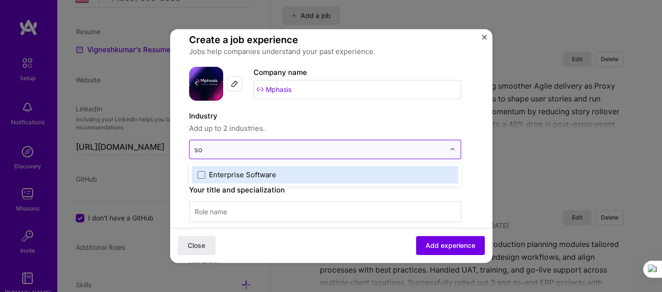
type input "s"
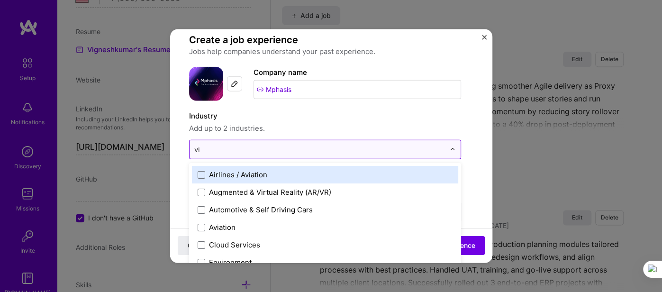
type input "v"
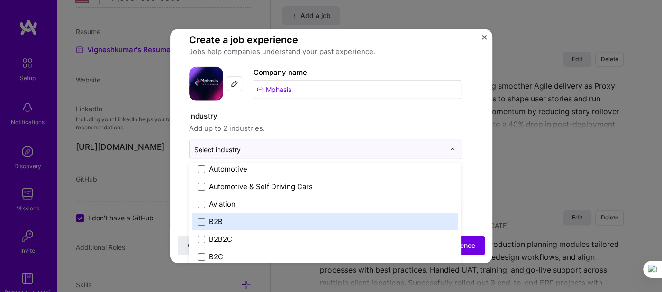
scroll to position [221, 0]
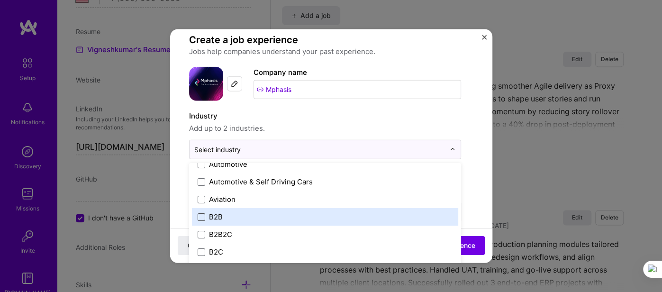
click at [198, 218] on span at bounding box center [202, 217] width 8 height 8
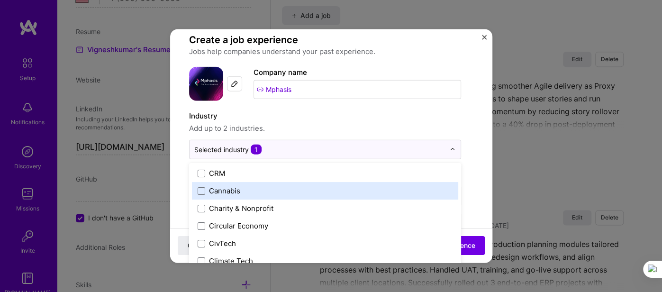
scroll to position [464, 0]
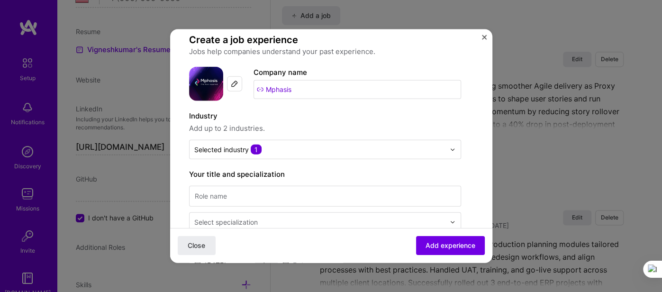
click at [409, 112] on label "Industry" at bounding box center [325, 115] width 272 height 11
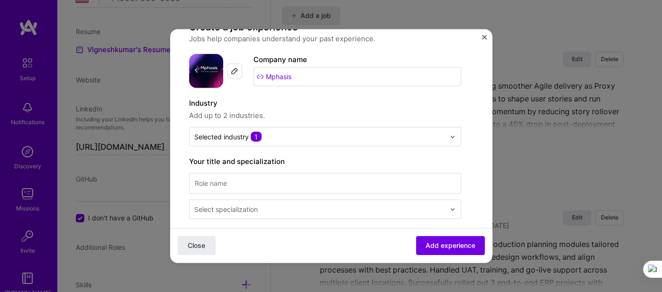
scroll to position [30, 0]
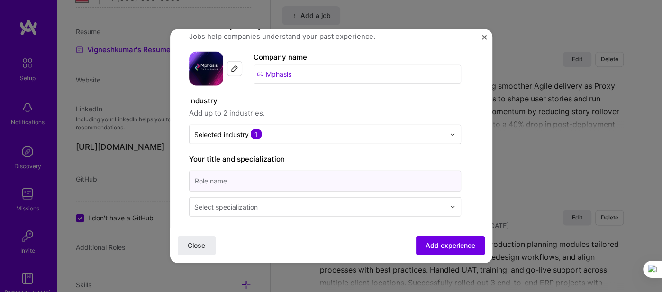
click at [227, 187] on input at bounding box center [325, 181] width 272 height 21
type input "Project manager"
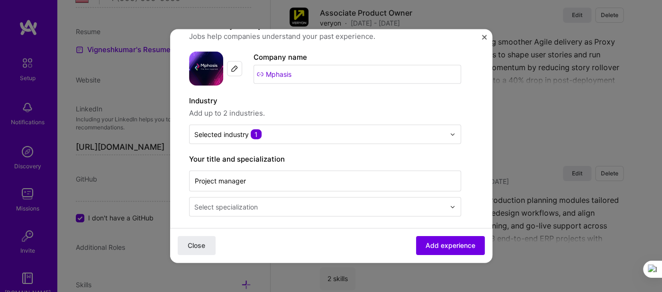
click at [224, 214] on div "Select specialization" at bounding box center [320, 207] width 260 height 18
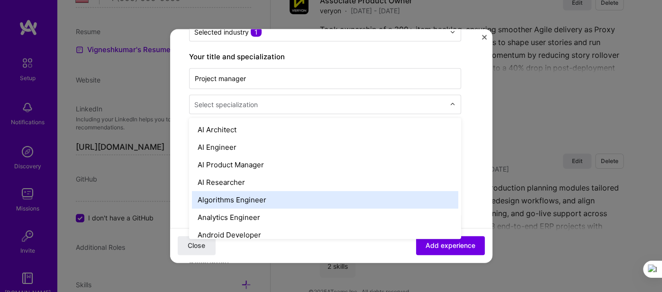
scroll to position [136, 0]
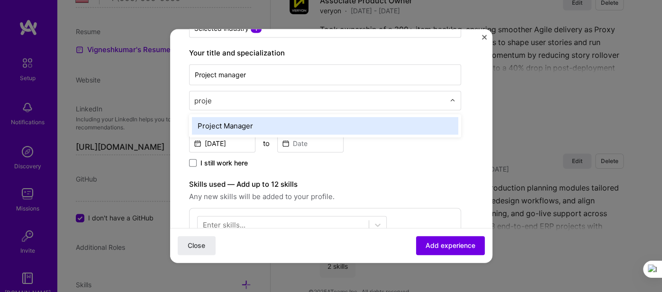
type input "projec"
click at [232, 124] on div "Project Manager" at bounding box center [325, 126] width 266 height 18
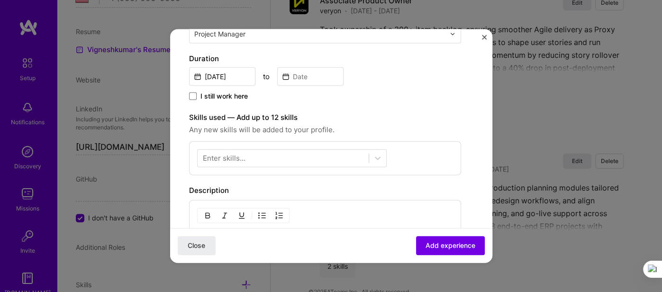
scroll to position [207, 0]
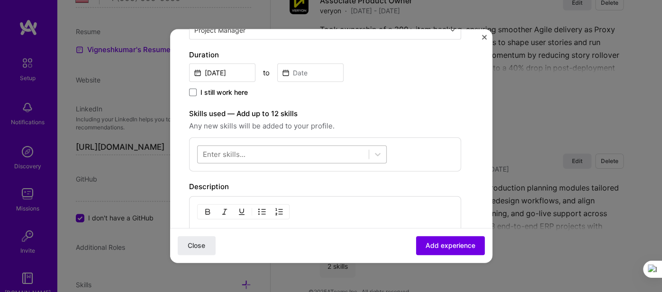
click at [245, 155] on div at bounding box center [283, 154] width 171 height 16
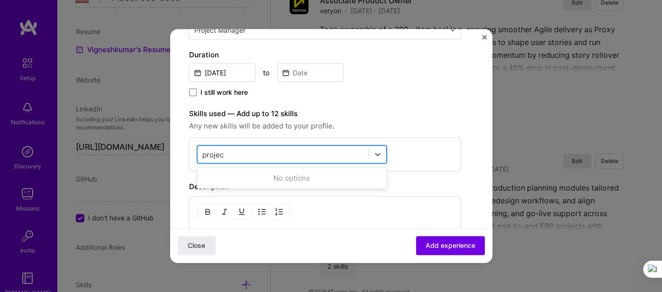
type input "project"
click button "Close" at bounding box center [197, 245] width 38 height 19
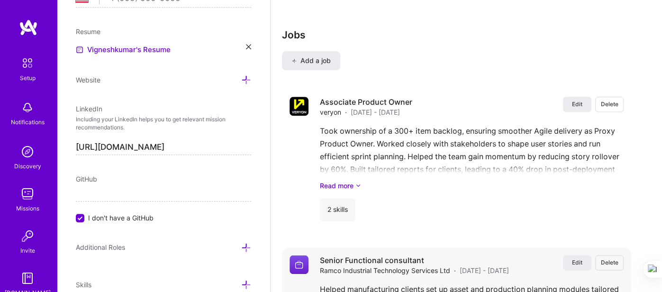
scroll to position [642, 0]
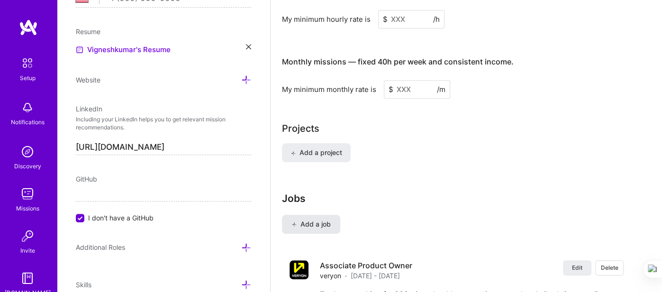
click at [300, 219] on span "Add a job" at bounding box center [310, 223] width 39 height 9
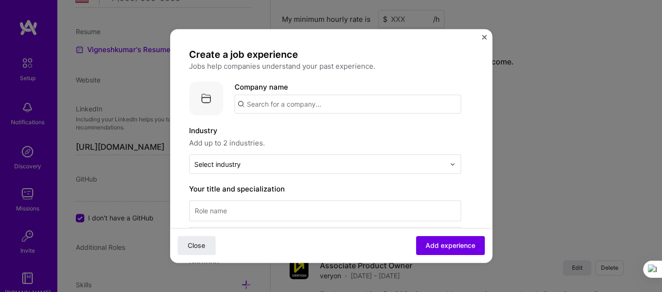
click at [278, 102] on input "text" at bounding box center [348, 104] width 227 height 19
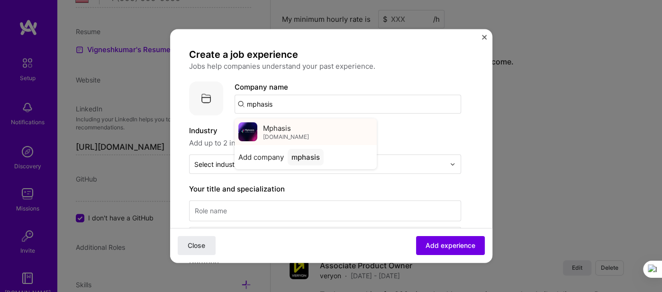
click at [274, 132] on span "Mphasis" at bounding box center [277, 128] width 28 height 10
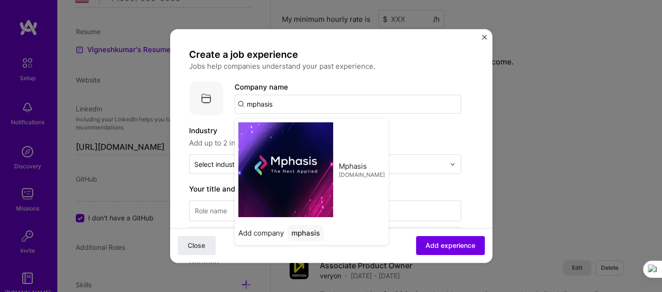
type input "Mphasis"
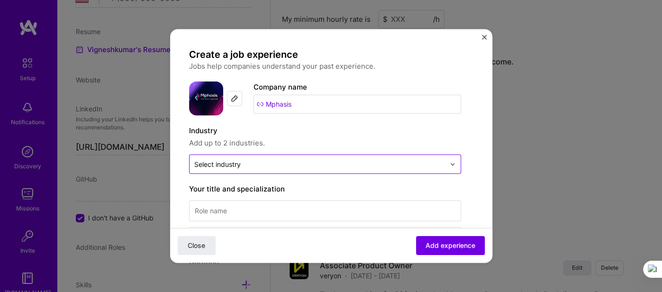
click at [249, 162] on input "text" at bounding box center [319, 164] width 251 height 10
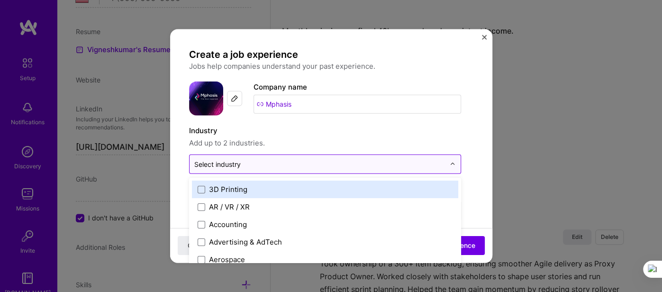
scroll to position [673, 0]
type input "b2b"
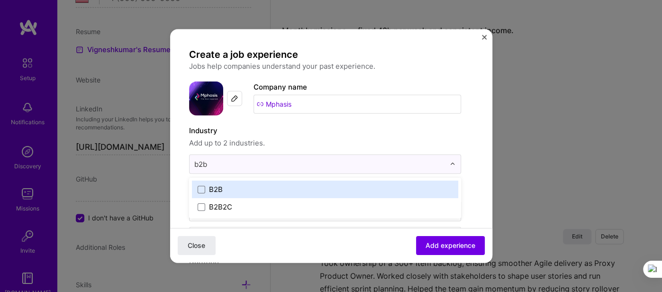
click at [213, 189] on div "B2B" at bounding box center [216, 189] width 14 height 10
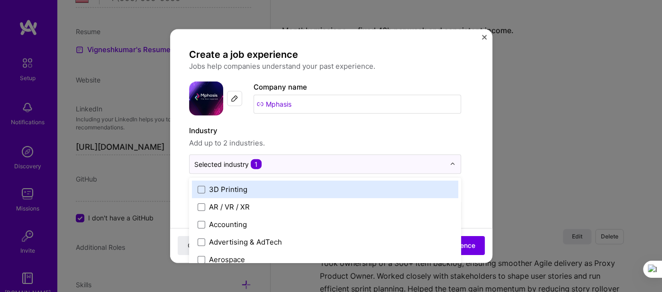
click at [344, 138] on span "Add up to 2 industries." at bounding box center [325, 142] width 272 height 11
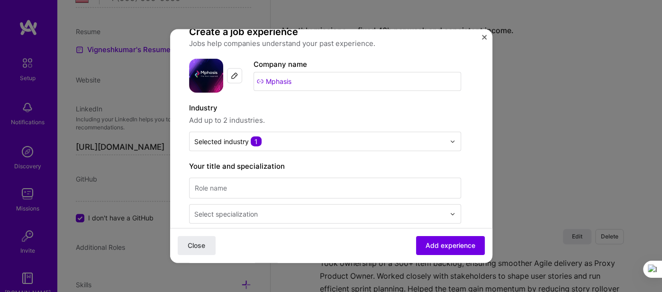
scroll to position [34, 0]
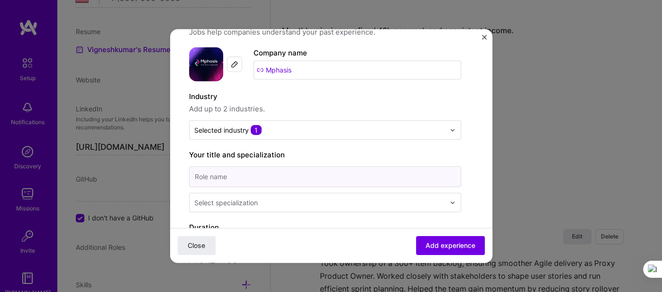
click at [230, 175] on input at bounding box center [325, 176] width 272 height 21
type input "Project manager"
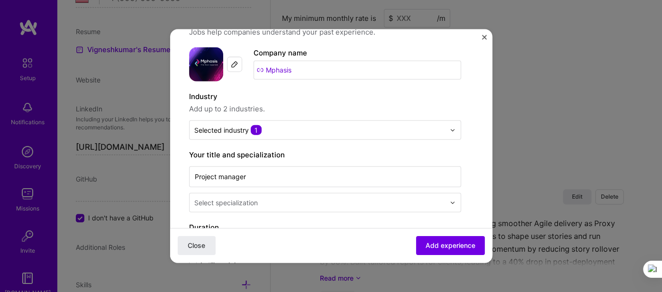
click at [252, 205] on div "Select specialization" at bounding box center [226, 203] width 64 height 10
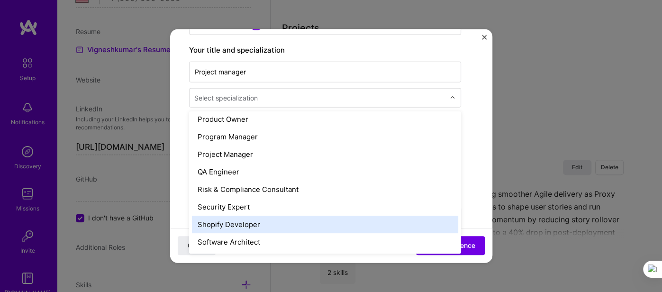
scroll to position [906, 0]
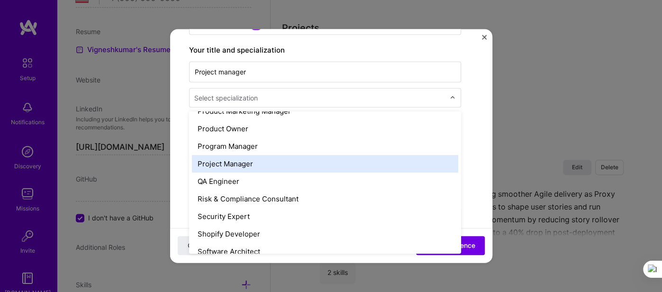
click at [226, 163] on div "Project Manager" at bounding box center [325, 164] width 266 height 18
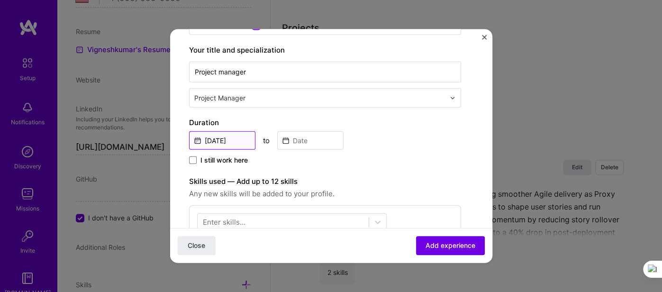
click at [222, 136] on input "[DATE]" at bounding box center [222, 140] width 66 height 18
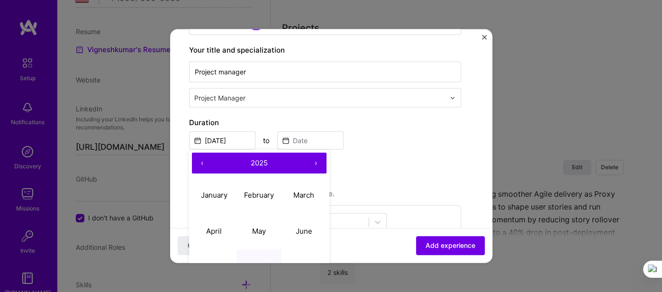
click at [201, 162] on button "‹" at bounding box center [202, 163] width 21 height 21
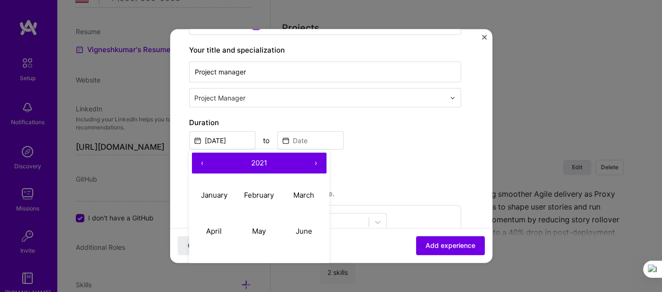
click at [201, 162] on button "‹" at bounding box center [202, 163] width 21 height 21
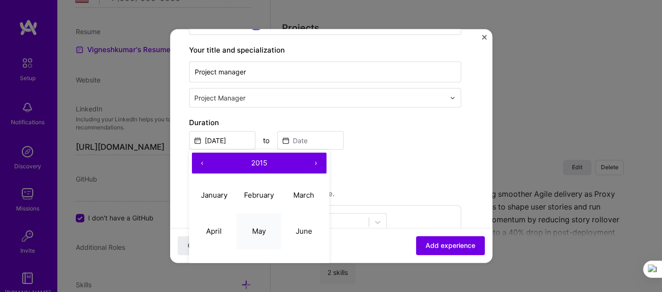
click at [264, 235] on button "May" at bounding box center [259, 231] width 45 height 36
type input "[DATE]"
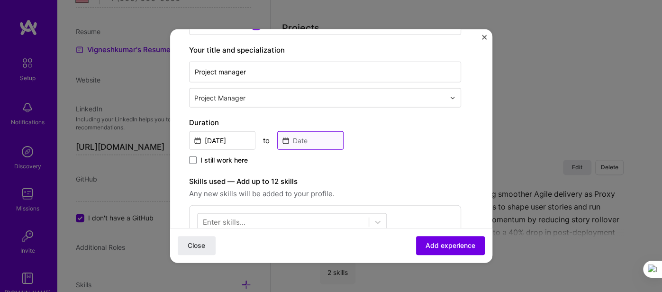
click at [313, 131] on input at bounding box center [310, 140] width 66 height 18
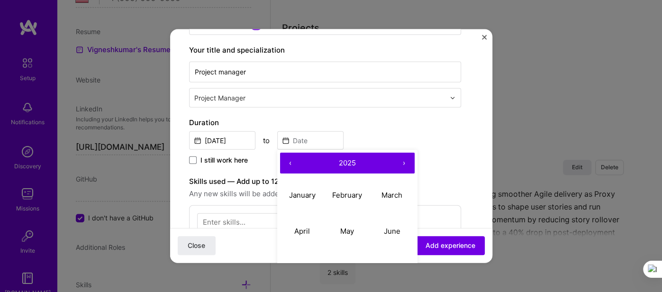
click at [291, 163] on button "‹" at bounding box center [290, 163] width 21 height 21
click at [291, 164] on button "‹" at bounding box center [290, 163] width 21 height 21
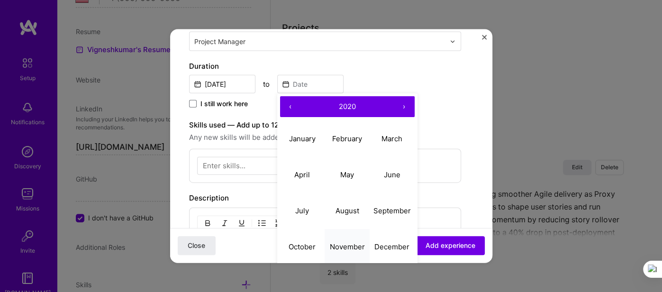
scroll to position [195, 0]
click at [340, 251] on button "November" at bounding box center [347, 246] width 45 height 36
type input "[DATE]"
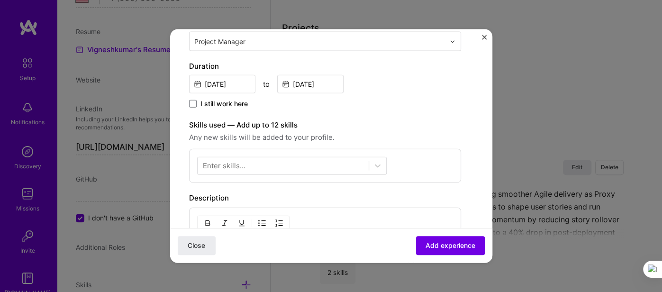
click at [237, 166] on div "Enter skills..." at bounding box center [224, 166] width 43 height 10
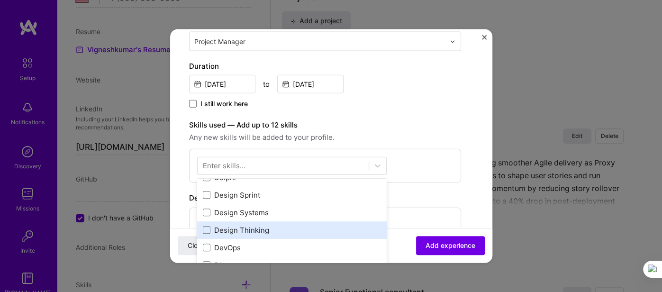
scroll to position [1816, 0]
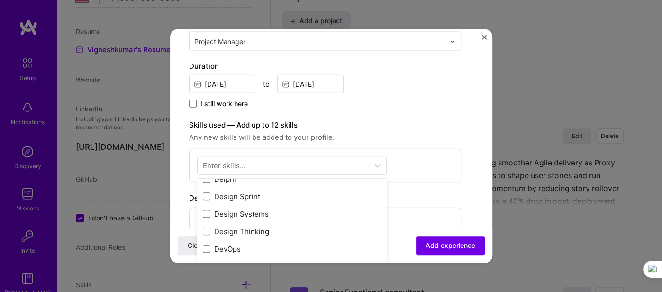
click at [205, 227] on div "Your Skills Agile Product Strategy Product Design Product Analytics All Skills …" at bounding box center [292, 250] width 190 height 142
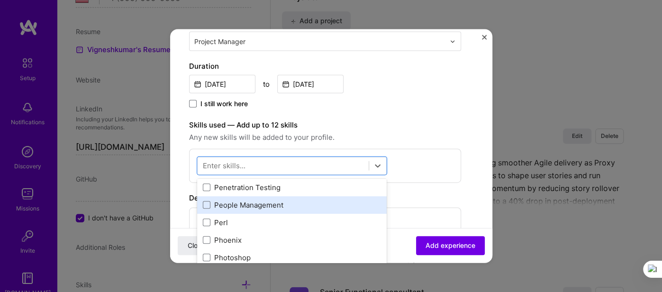
scroll to position [4211, 0]
click at [247, 199] on div "People Management" at bounding box center [292, 204] width 178 height 10
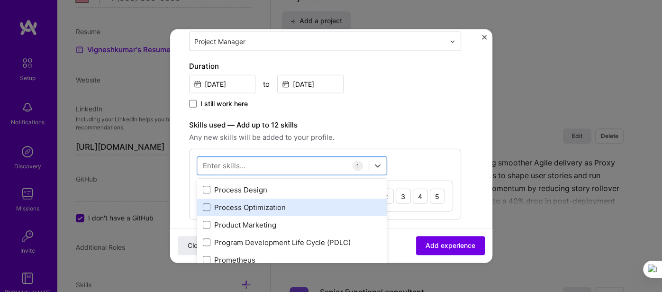
scroll to position [4397, 0]
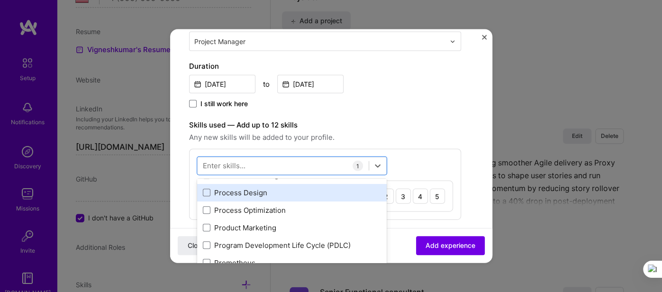
click at [232, 191] on div "Process Design" at bounding box center [292, 192] width 178 height 10
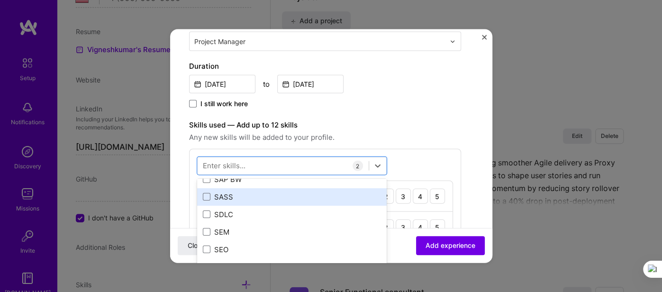
scroll to position [5030, 0]
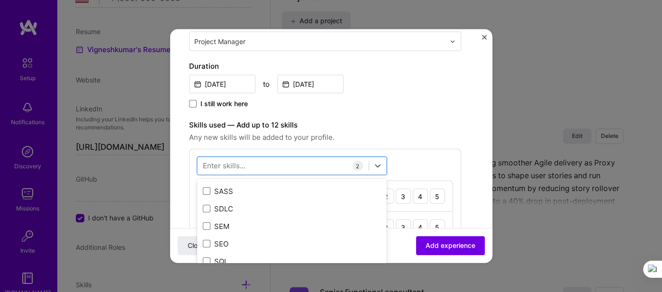
click at [390, 119] on label "Skills used — Add up to 12 skills" at bounding box center [325, 124] width 272 height 11
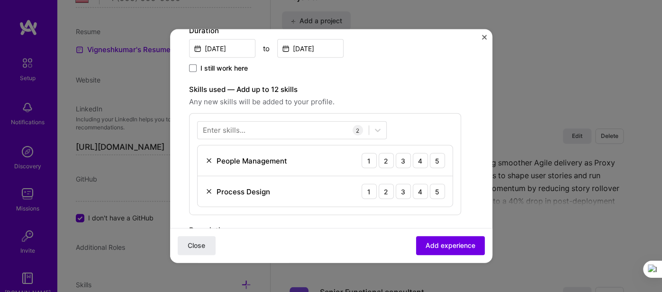
scroll to position [237, 0]
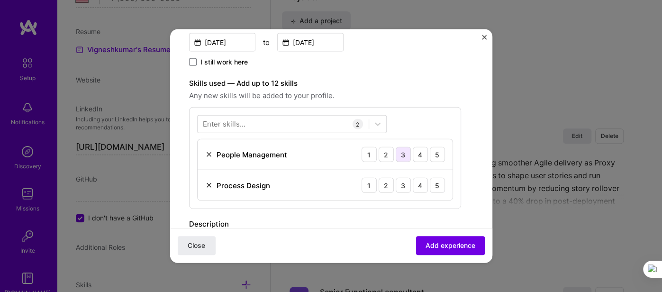
click at [402, 157] on div "3" at bounding box center [403, 154] width 15 height 15
click at [423, 187] on div "4" at bounding box center [420, 185] width 15 height 15
click at [448, 249] on span "Add experience" at bounding box center [451, 245] width 50 height 9
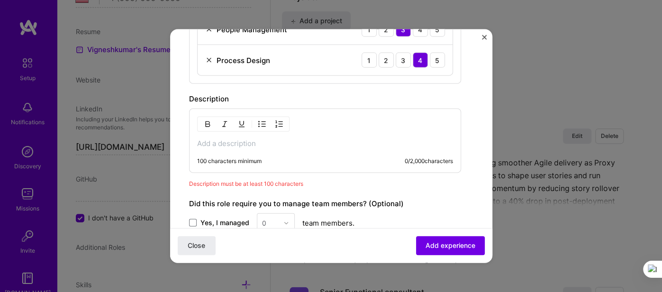
scroll to position [424, 0]
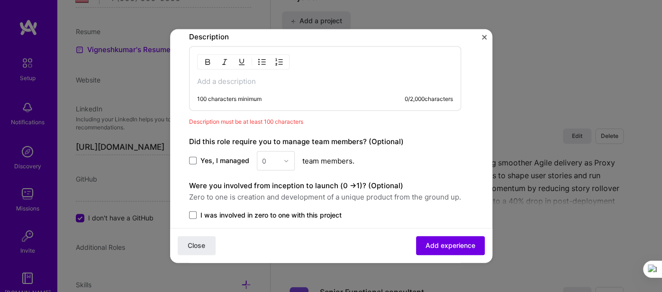
click at [195, 162] on label "Yes, I managed" at bounding box center [219, 160] width 60 height 9
click at [0, 0] on input "Yes, I managed" at bounding box center [0, 0] width 0 height 0
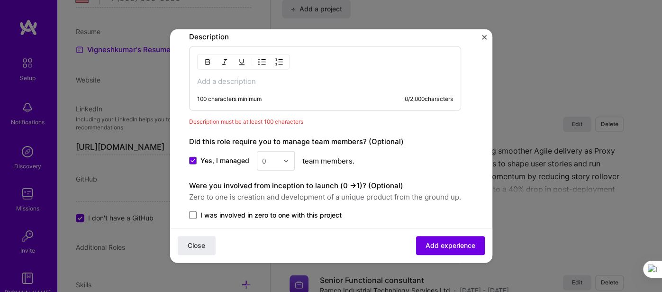
click at [288, 160] on div at bounding box center [288, 161] width 11 height 18
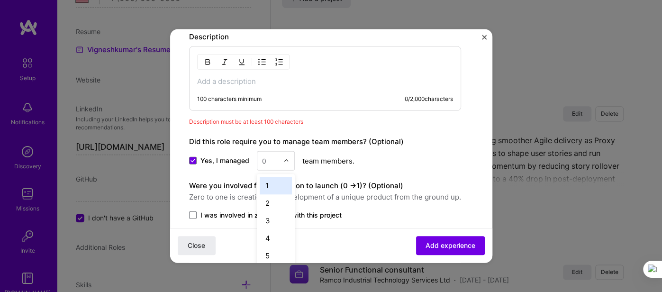
scroll to position [799, 0]
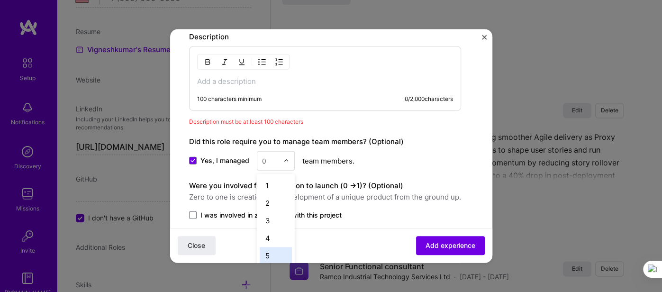
click at [271, 254] on div "5" at bounding box center [276, 256] width 32 height 18
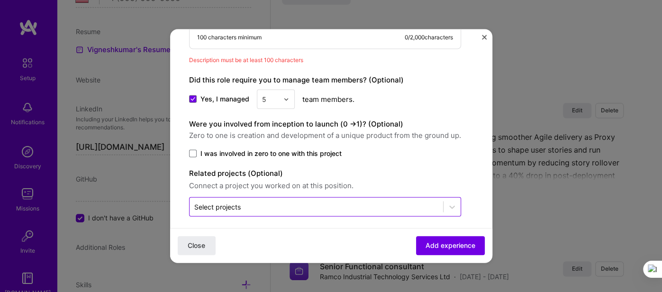
scroll to position [490, 0]
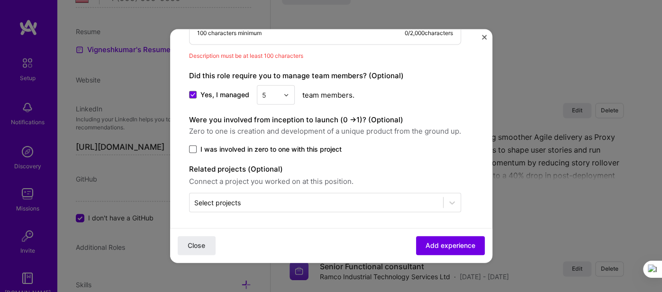
click at [191, 149] on span at bounding box center [193, 150] width 8 height 8
click at [0, 0] on input "I was involved in zero to one with this project" at bounding box center [0, 0] width 0 height 0
click at [446, 246] on span "Add experience" at bounding box center [451, 245] width 50 height 9
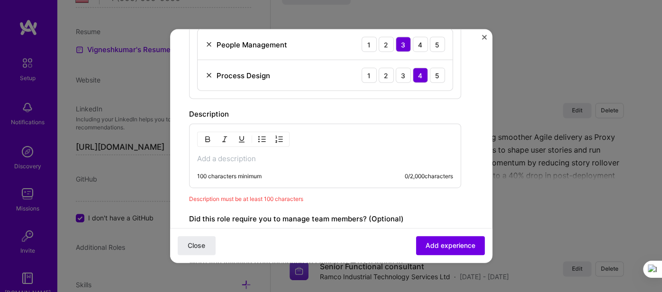
scroll to position [339, 0]
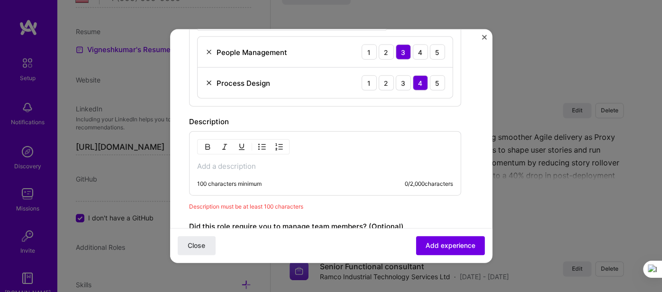
click at [255, 164] on p at bounding box center [325, 166] width 256 height 9
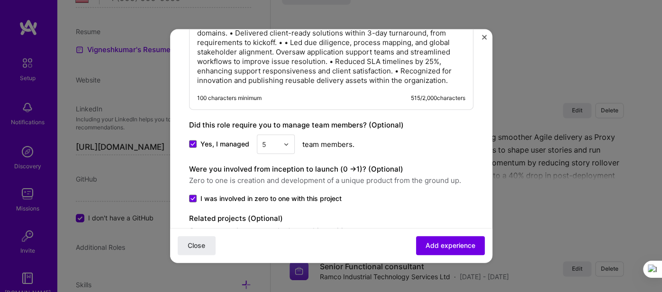
scroll to position [531, 0]
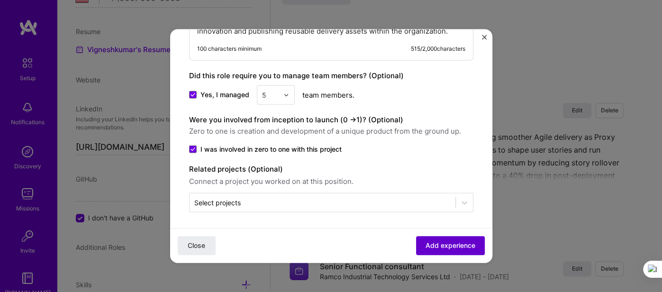
click at [451, 249] on span "Add experience" at bounding box center [451, 245] width 50 height 9
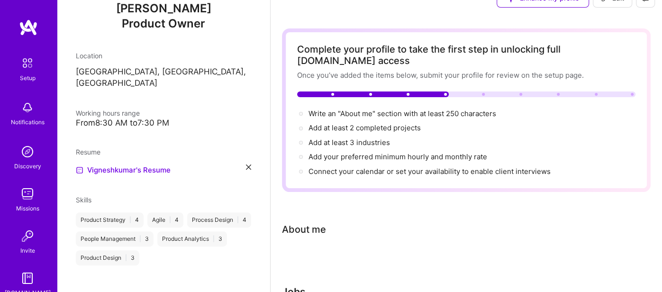
scroll to position [7, 0]
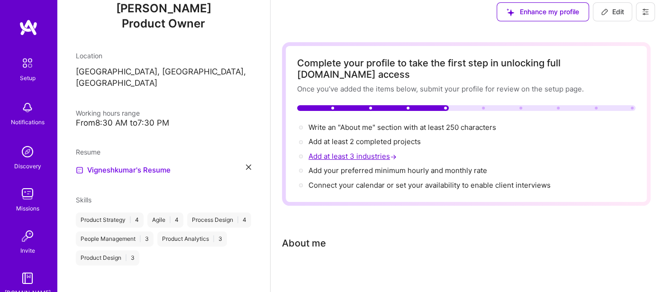
click at [358, 152] on span "Add at least 3 industries →" at bounding box center [354, 156] width 90 height 9
select select "US"
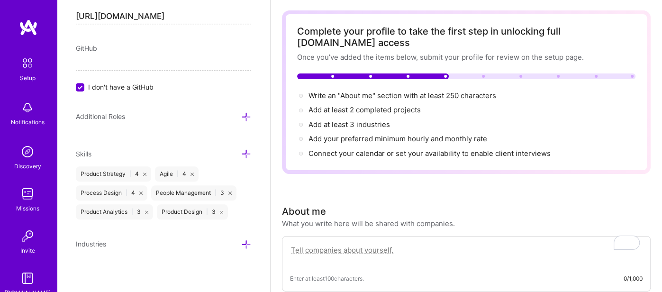
scroll to position [42, 0]
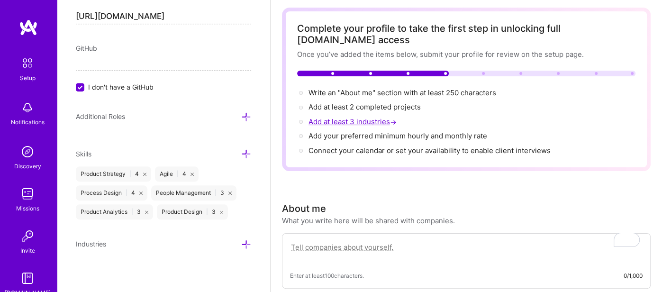
click at [347, 117] on span "Add at least 3 industries →" at bounding box center [354, 121] width 90 height 9
click at [371, 117] on span "Add at least 3 industries →" at bounding box center [354, 121] width 90 height 9
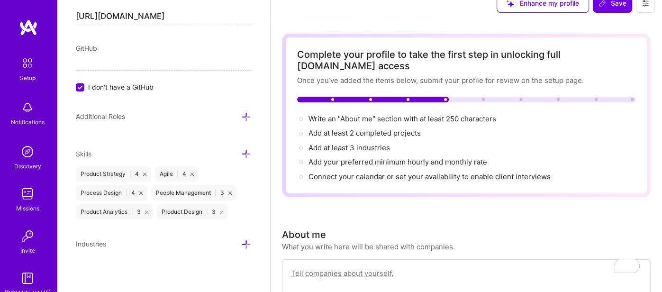
scroll to position [0, 0]
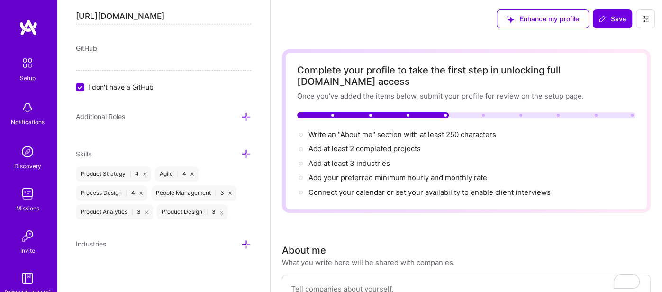
click at [363, 171] on div "Write an "About me" section with at least 250 characters → Add at least 2 compl…" at bounding box center [466, 163] width 338 height 68
click at [362, 173] on span "Add your preferred minimum hourly and monthly rate →" at bounding box center [402, 177] width 187 height 9
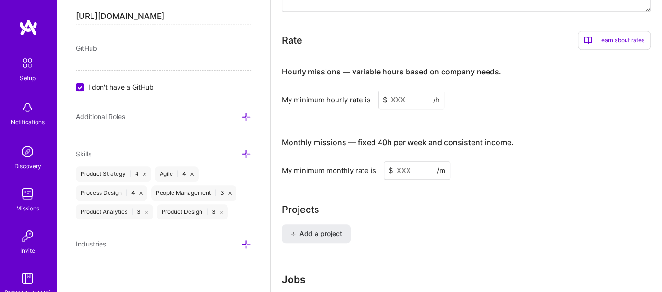
scroll to position [549, 0]
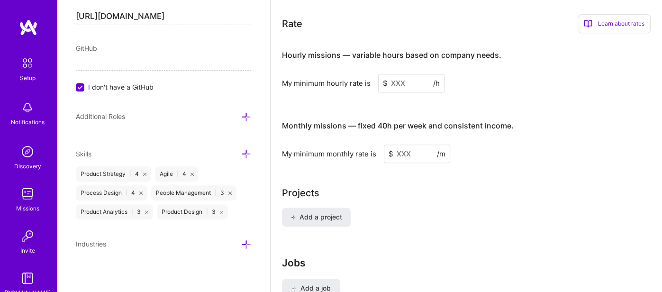
click at [400, 74] on input at bounding box center [411, 83] width 66 height 18
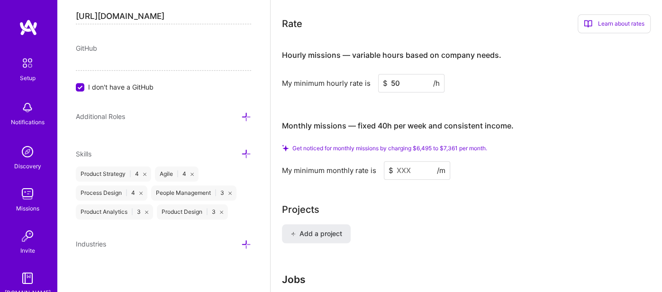
type input "50"
click at [409, 161] on input at bounding box center [417, 170] width 66 height 18
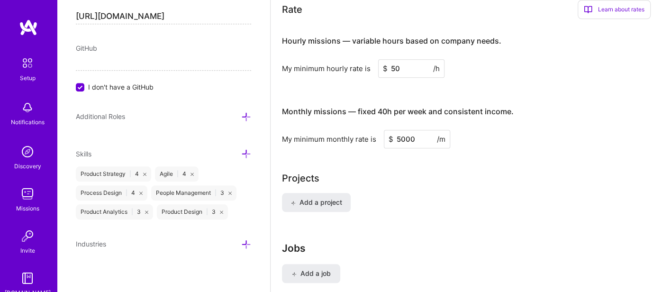
type input "5000"
click at [403, 193] on div "Add a project" at bounding box center [466, 208] width 369 height 30
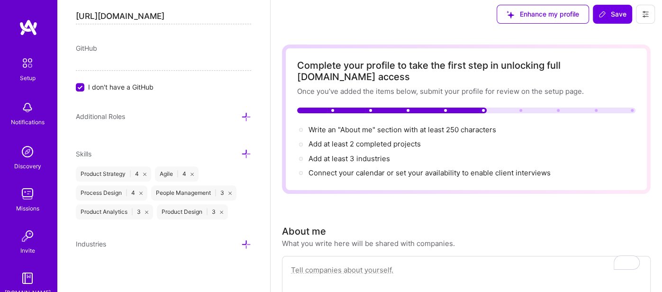
scroll to position [0, 0]
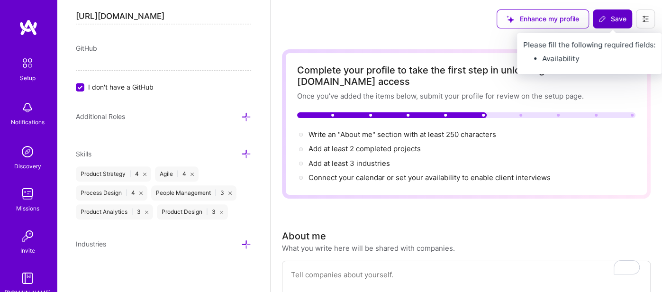
click at [617, 18] on span "Save" at bounding box center [613, 18] width 28 height 9
click at [610, 23] on span "Save" at bounding box center [613, 18] width 28 height 9
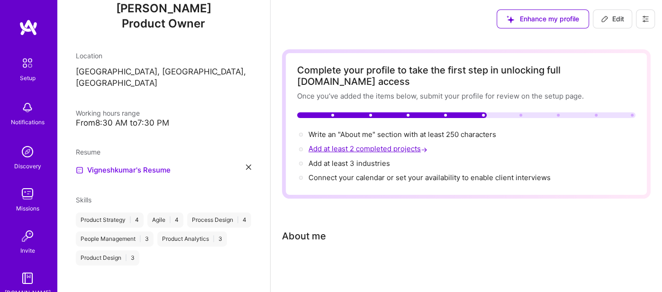
click at [370, 144] on span "Add at least 2 completed projects →" at bounding box center [369, 148] width 121 height 9
select select "US"
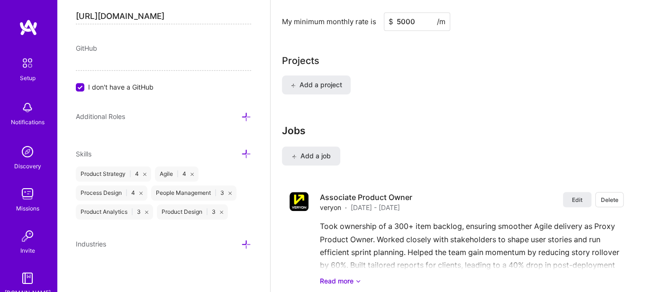
scroll to position [706, 0]
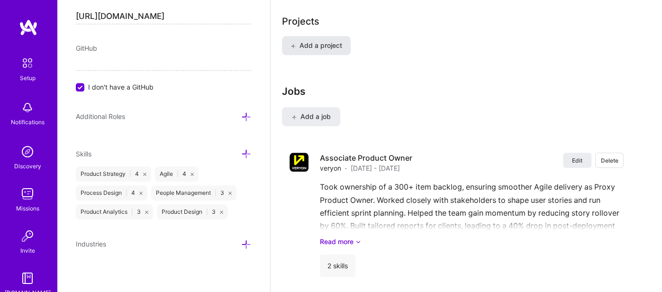
click at [306, 41] on span "Add a project" at bounding box center [317, 45] width 52 height 9
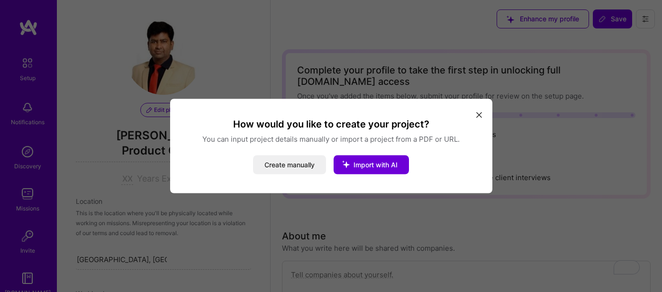
select select "US"
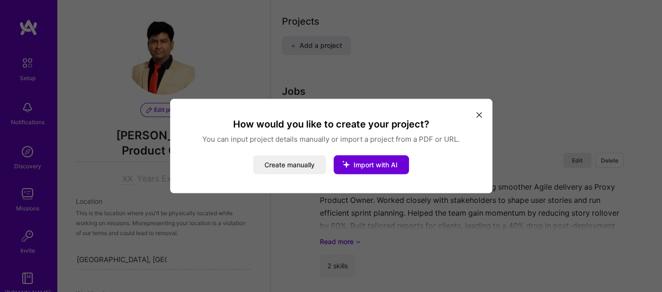
scroll to position [528, 0]
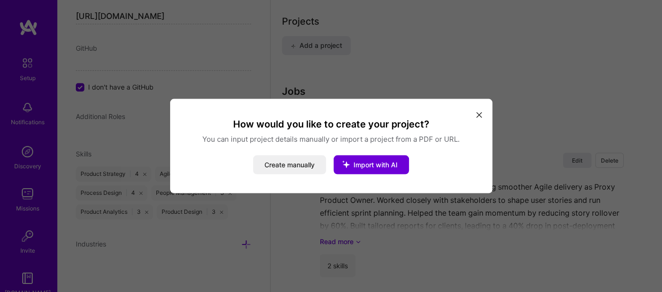
click at [477, 117] on icon "modal" at bounding box center [479, 115] width 6 height 6
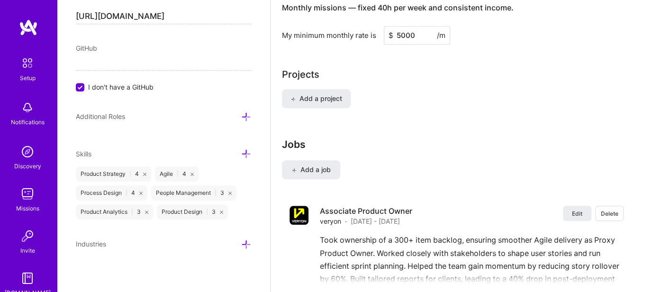
scroll to position [611, 0]
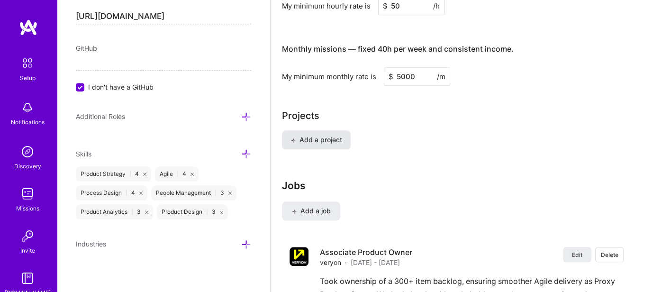
click at [310, 135] on span "Add a project" at bounding box center [317, 139] width 52 height 9
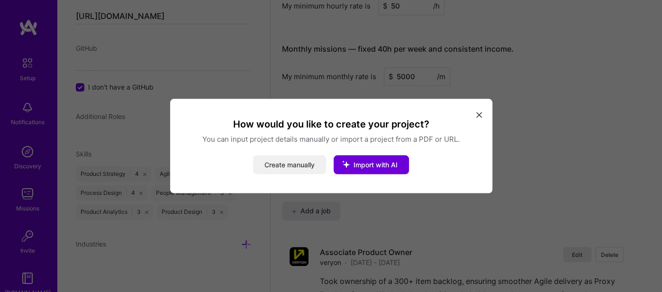
click at [293, 170] on button "Create manually" at bounding box center [289, 164] width 73 height 19
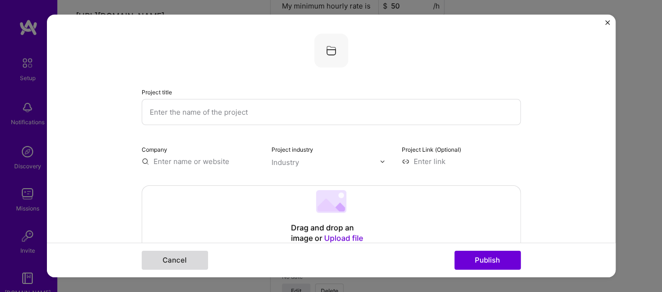
click at [194, 264] on button "Cancel" at bounding box center [175, 260] width 66 height 19
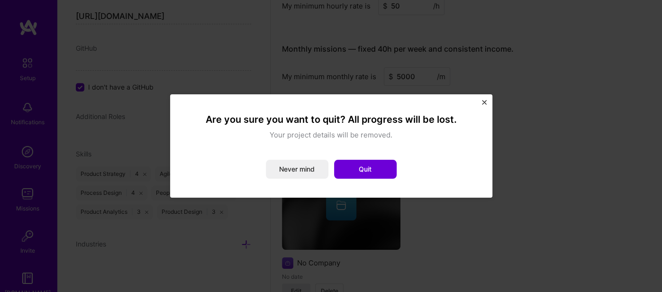
click at [365, 169] on button "Quit" at bounding box center [365, 169] width 63 height 19
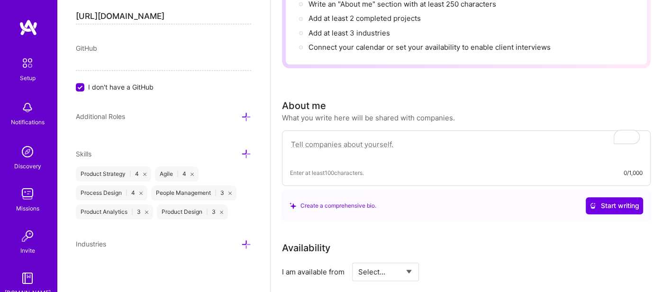
scroll to position [0, 0]
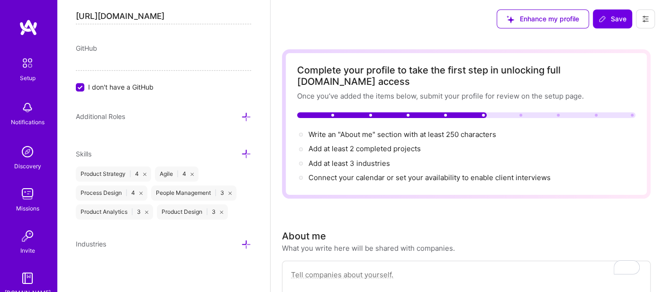
click at [345, 157] on div "Write an "About me" section with at least 250 characters → Add at least 2 compl…" at bounding box center [466, 156] width 338 height 54
click at [346, 159] on span "Add at least 3 industries →" at bounding box center [354, 163] width 90 height 9
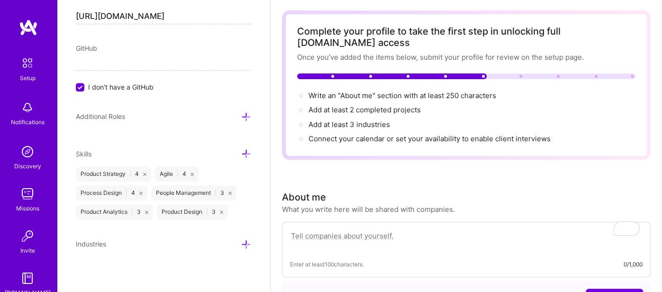
scroll to position [45, 0]
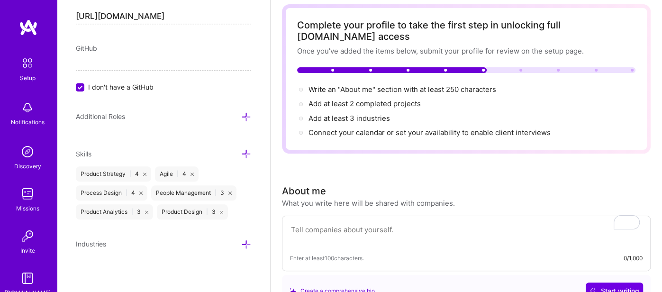
click at [246, 241] on icon at bounding box center [246, 244] width 10 height 10
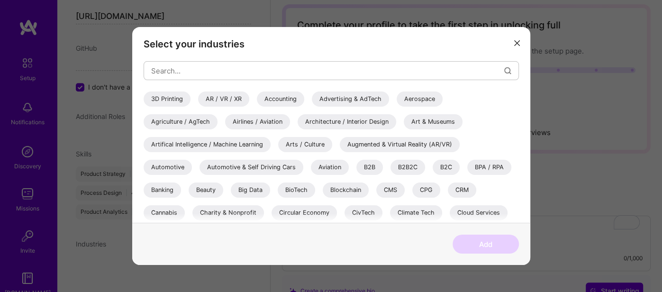
click at [367, 167] on div "B2B" at bounding box center [369, 167] width 27 height 15
click at [258, 121] on div "Airlines / Aviation" at bounding box center [257, 121] width 65 height 15
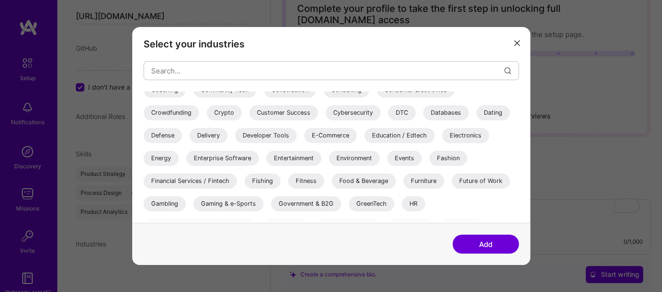
scroll to position [146, 0]
click at [224, 159] on div "Enterprise Software" at bounding box center [222, 157] width 73 height 15
click at [486, 245] on button "Add" at bounding box center [486, 244] width 66 height 19
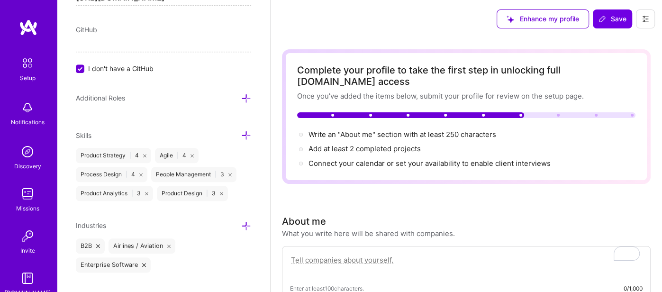
scroll to position [473, 0]
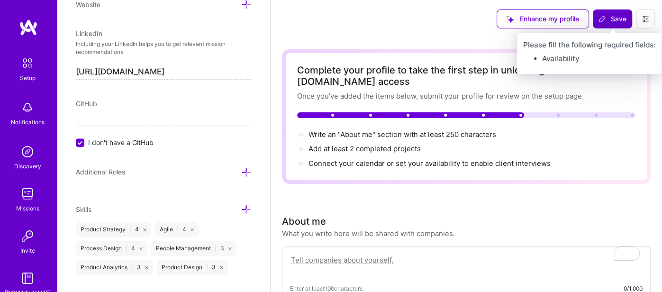
click at [618, 22] on span "Save" at bounding box center [613, 18] width 28 height 9
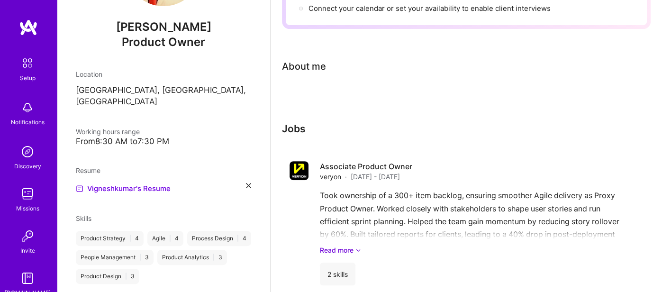
scroll to position [0, 0]
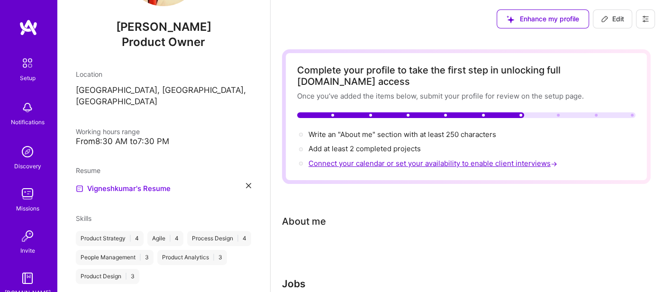
click at [399, 159] on span "Connect your calendar or set your availability to enable client interviews →" at bounding box center [434, 163] width 251 height 9
select select "US"
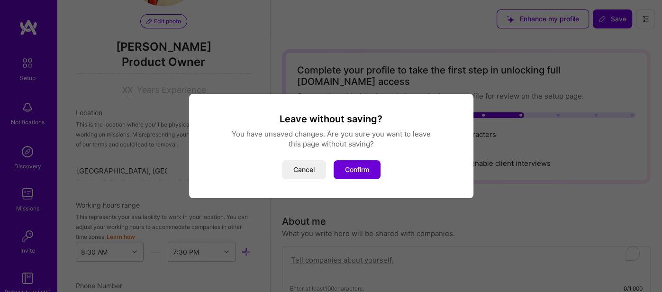
scroll to position [473, 0]
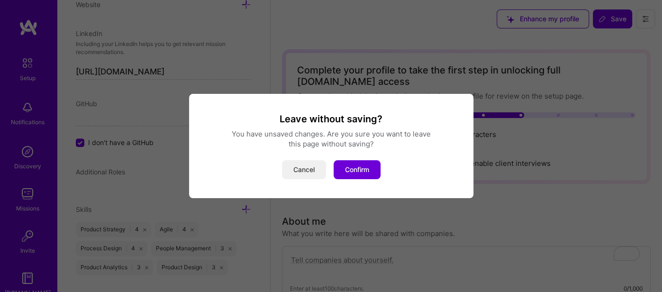
click at [300, 166] on button "Cancel" at bounding box center [304, 169] width 44 height 19
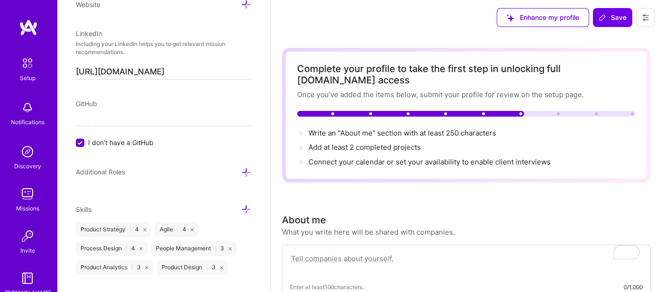
scroll to position [0, 0]
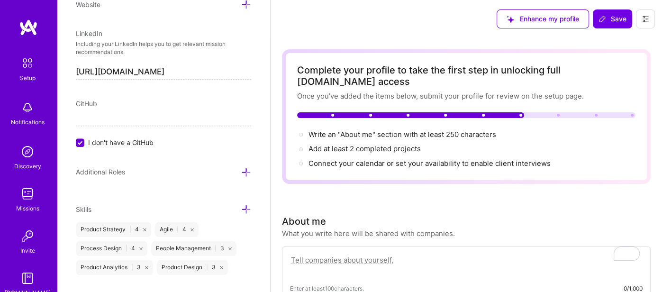
click at [545, 21] on span "Enhance my profile" at bounding box center [543, 18] width 73 height 9
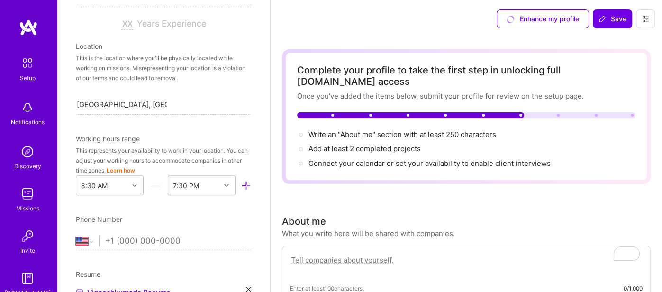
scroll to position [157, 0]
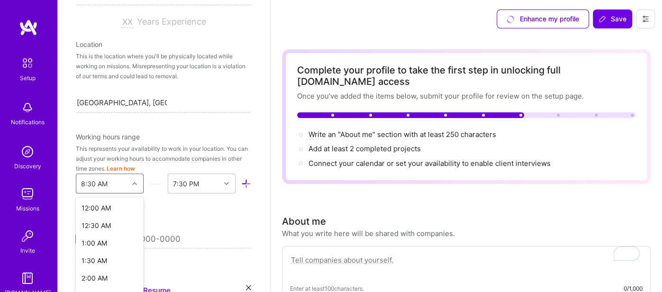
click at [131, 180] on div "option 6:00 AM focused, 13 of 48. 48 results available. Use Up and Down to choo…" at bounding box center [110, 183] width 68 height 20
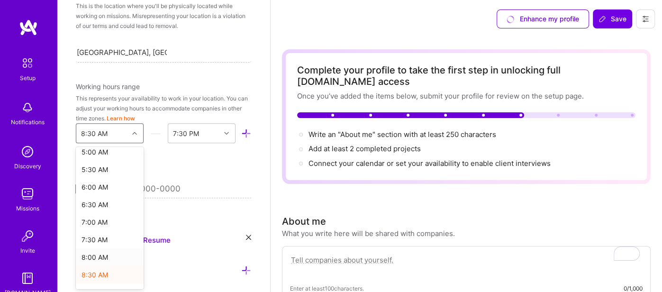
scroll to position [191, 0]
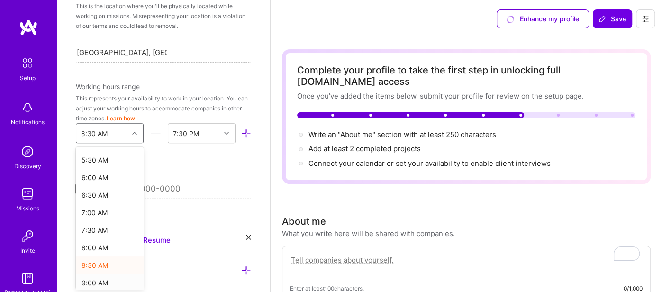
click at [100, 279] on div "9:00 AM" at bounding box center [110, 283] width 68 height 18
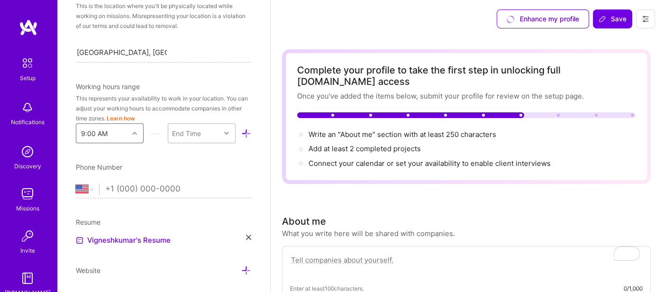
click at [226, 136] on div at bounding box center [227, 133] width 15 height 12
click at [192, 188] on div "7:00 PM" at bounding box center [202, 189] width 68 height 18
click at [236, 156] on div "Edit photo Vigneshkumar Nagarajan Product Owner Years Experience Location This …" at bounding box center [163, 146] width 213 height 292
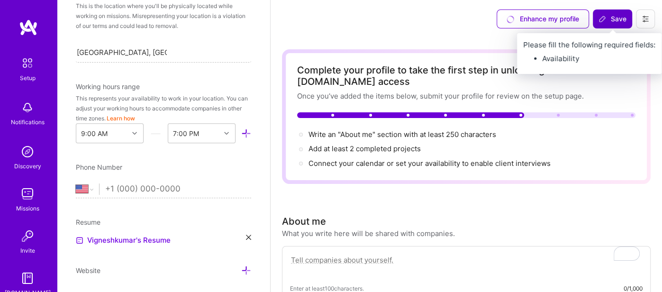
click at [616, 22] on span "Save" at bounding box center [613, 18] width 28 height 9
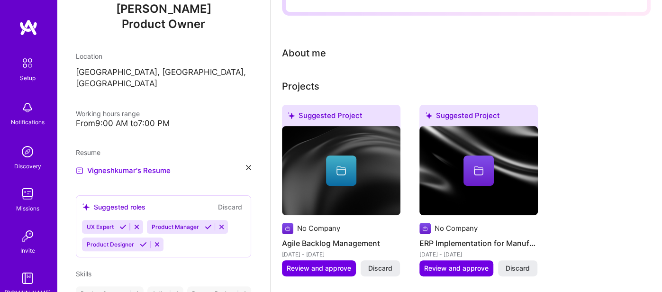
scroll to position [175, 0]
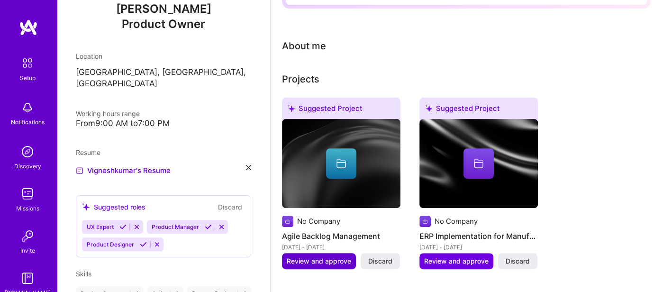
click at [311, 256] on span "Review and approve" at bounding box center [319, 260] width 64 height 9
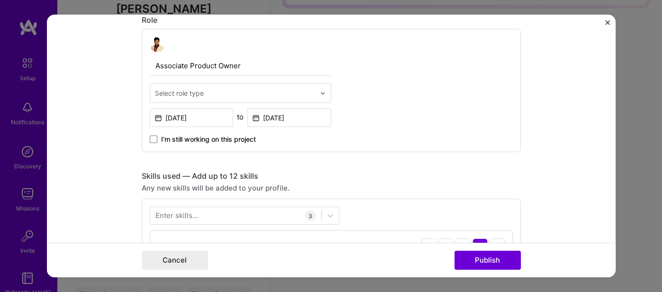
scroll to position [343, 0]
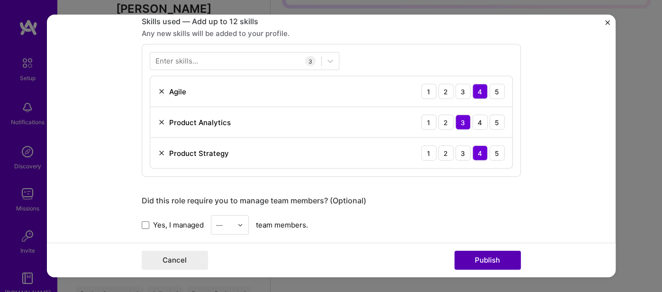
click at [488, 263] on button "Publish" at bounding box center [488, 260] width 66 height 19
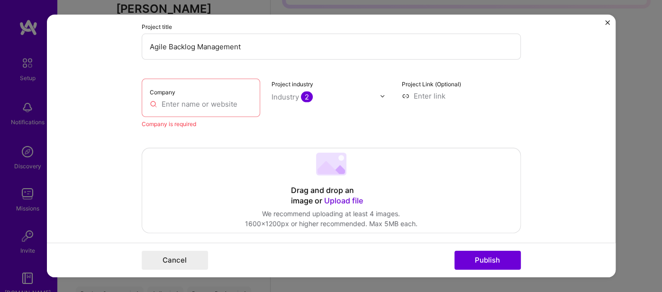
scroll to position [62, 0]
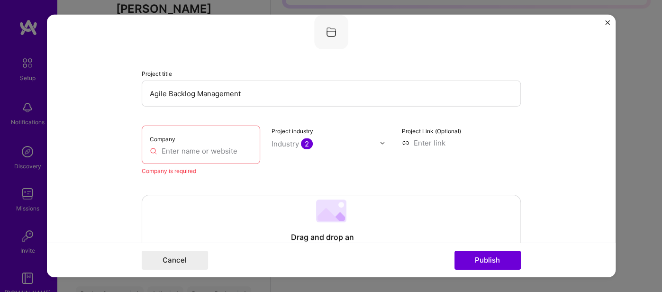
click at [188, 149] on input "text" at bounding box center [201, 151] width 103 height 10
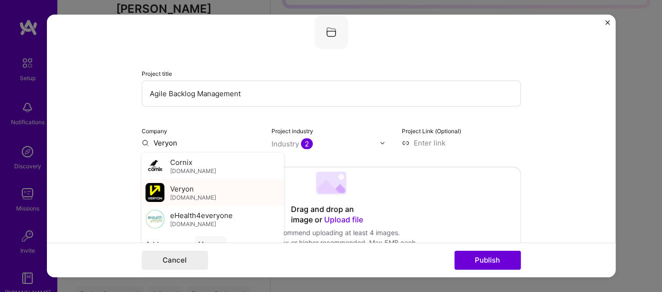
type input "Veryon"
click at [188, 191] on span "Veryon" at bounding box center [182, 188] width 24 height 10
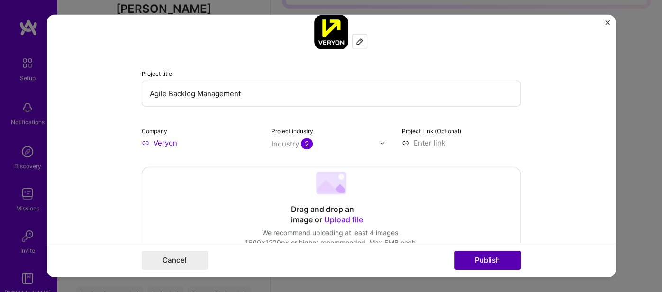
click at [487, 262] on button "Publish" at bounding box center [488, 260] width 66 height 19
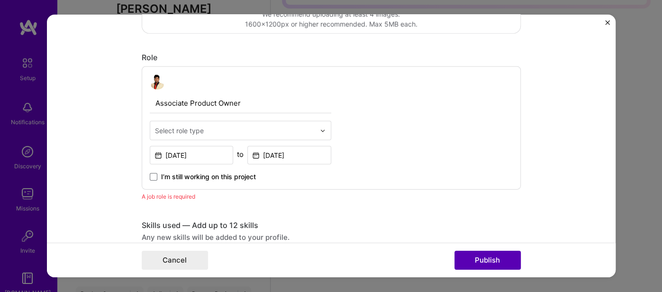
scroll to position [317, 0]
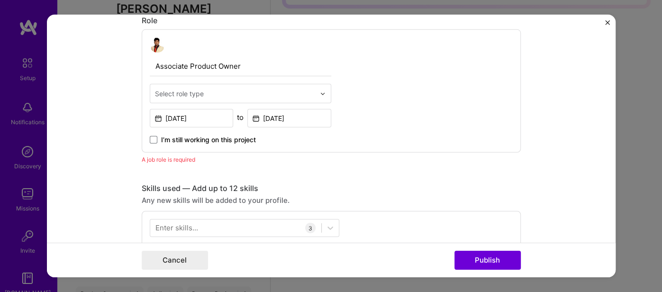
click at [170, 159] on div "A job role is required" at bounding box center [331, 160] width 379 height 10
click at [206, 93] on input "text" at bounding box center [235, 94] width 160 height 10
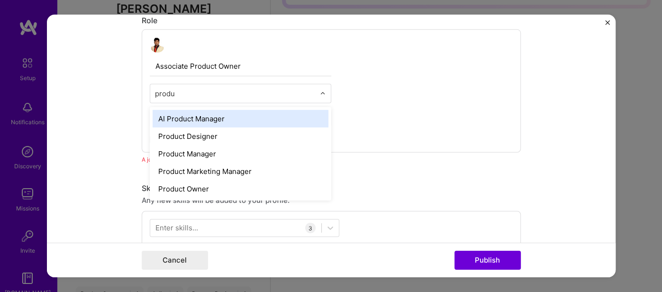
type input "produc"
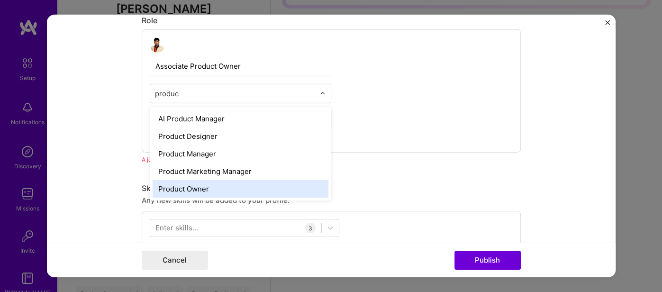
click at [201, 186] on div "Product Owner" at bounding box center [241, 189] width 176 height 18
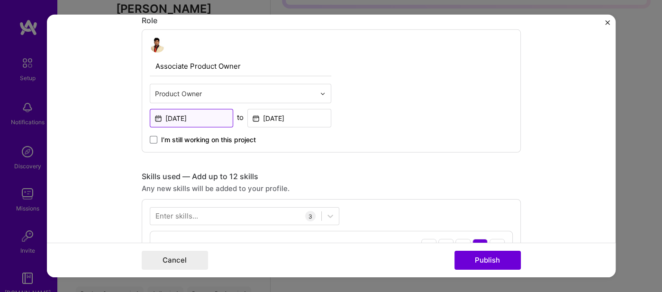
click at [188, 117] on input "[DATE]" at bounding box center [192, 118] width 84 height 18
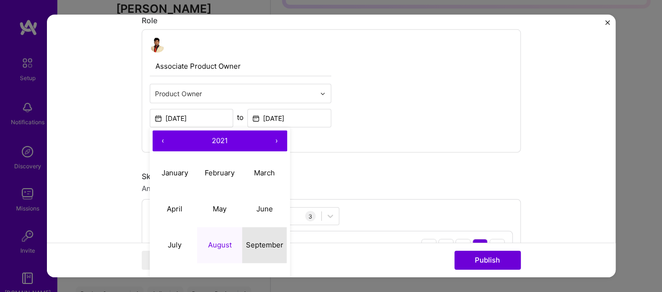
click at [264, 243] on abbr "September" at bounding box center [264, 244] width 37 height 9
type input "[DATE]"
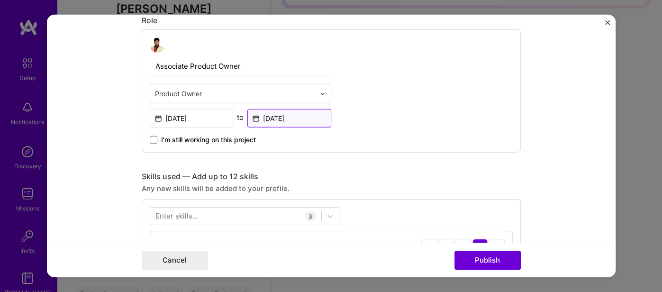
click at [287, 115] on input "Apr, 2025" at bounding box center [289, 118] width 84 height 18
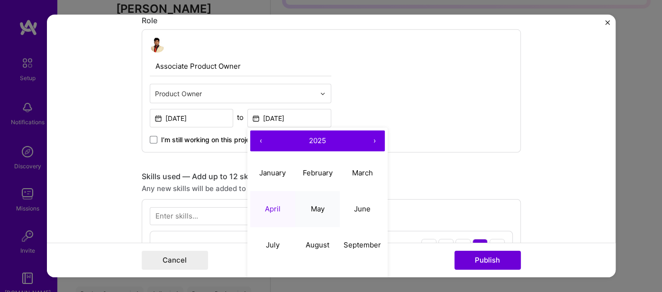
click at [317, 209] on abbr "May" at bounding box center [317, 208] width 14 height 9
type input "[DATE]"
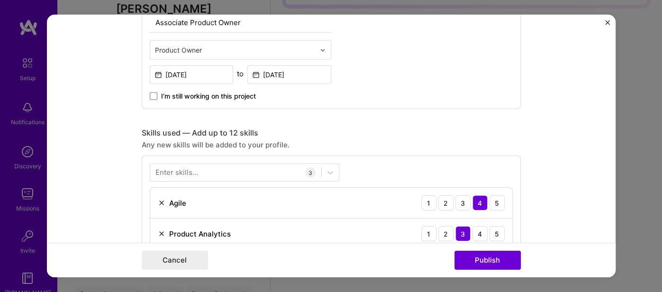
scroll to position [368, 0]
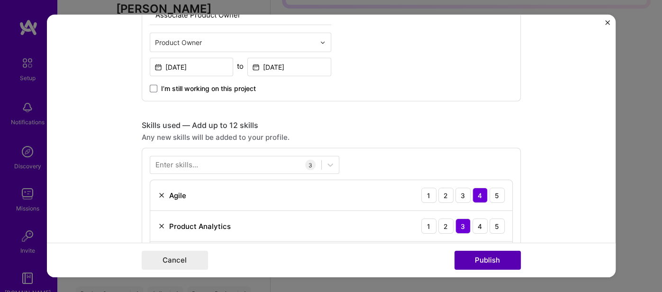
click at [483, 262] on button "Publish" at bounding box center [488, 260] width 66 height 19
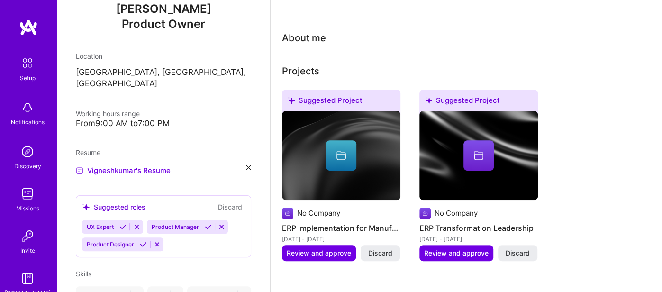
scroll to position [185, 0]
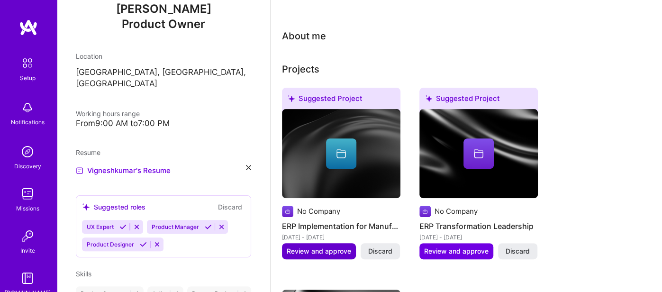
click at [324, 246] on span "Review and approve" at bounding box center [319, 250] width 64 height 9
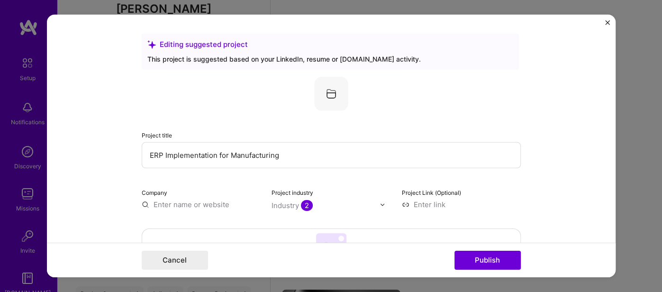
click at [605, 24] on img "Close" at bounding box center [607, 22] width 5 height 5
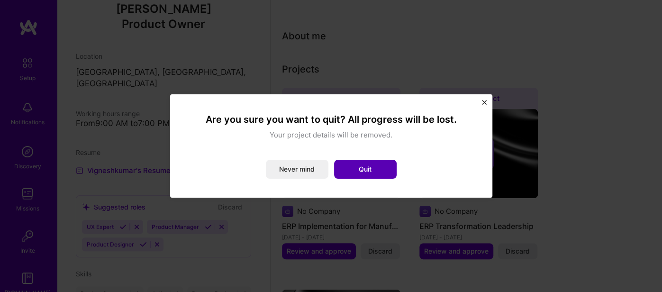
click at [354, 169] on button "Quit" at bounding box center [365, 169] width 63 height 19
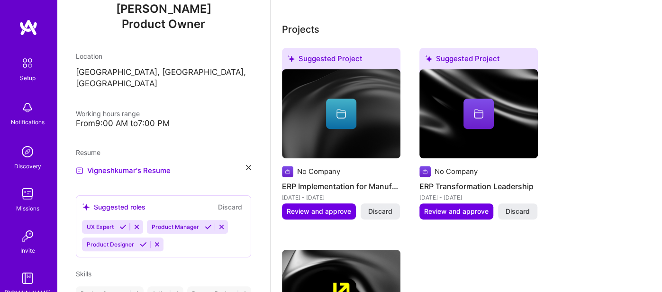
scroll to position [226, 0]
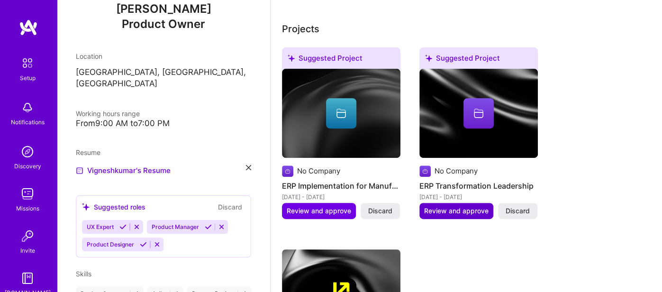
click at [463, 206] on span "Review and approve" at bounding box center [456, 210] width 64 height 9
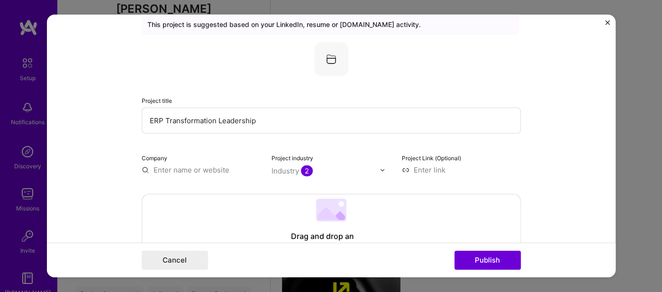
scroll to position [35, 0]
click at [194, 165] on input "text" at bounding box center [201, 169] width 119 height 10
click at [607, 27] on button "Close" at bounding box center [607, 25] width 5 height 10
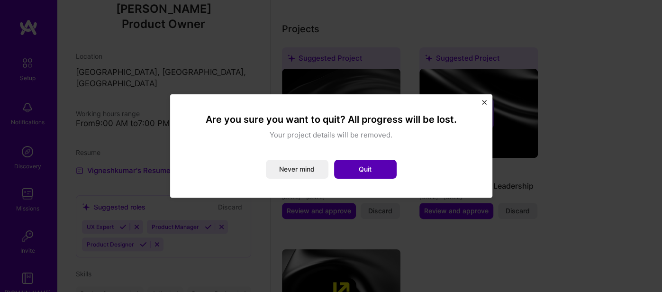
click at [353, 167] on button "Quit" at bounding box center [365, 169] width 63 height 19
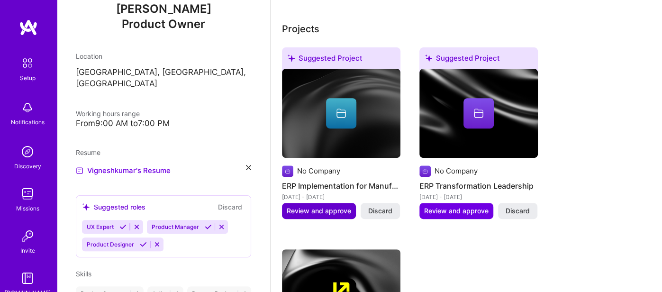
click at [318, 206] on span "Review and approve" at bounding box center [319, 210] width 64 height 9
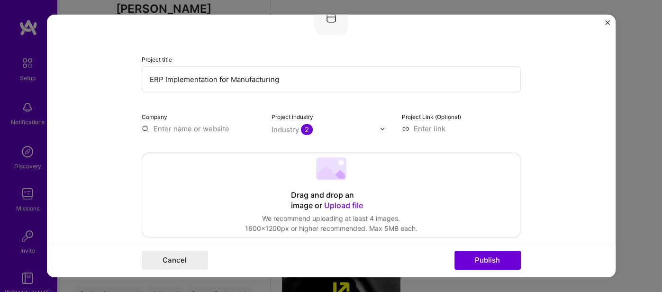
scroll to position [127, 0]
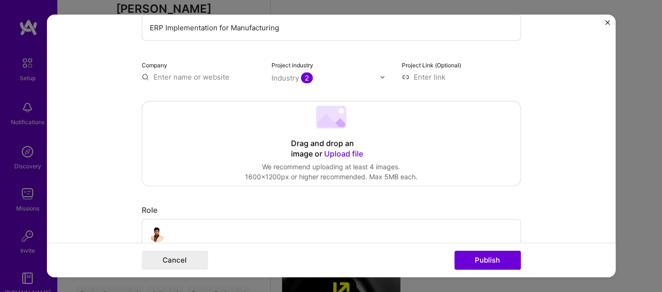
click at [177, 76] on input "text" at bounding box center [201, 77] width 119 height 10
click at [192, 77] on input "text" at bounding box center [201, 77] width 119 height 10
paste input "Ramco Industrial Technology Services Ltd"
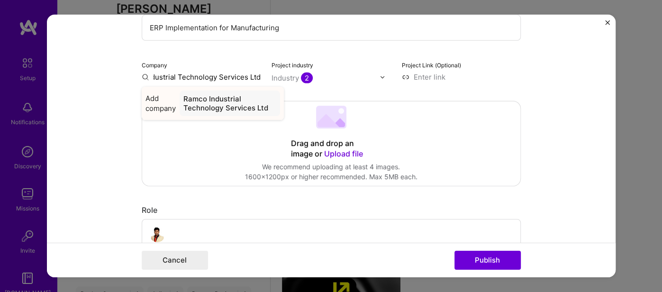
type input "Ramco Industrial Technology Services Ltd"
click at [209, 107] on div "Ramco Industrial Technology Services Ltd" at bounding box center [230, 104] width 100 height 26
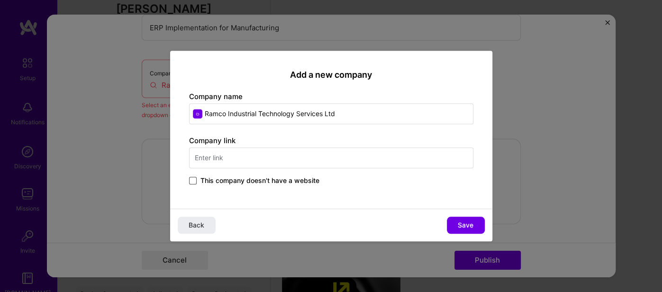
click at [194, 182] on span at bounding box center [193, 181] width 8 height 8
click at [0, 0] on input "This company doesn't have a website" at bounding box center [0, 0] width 0 height 0
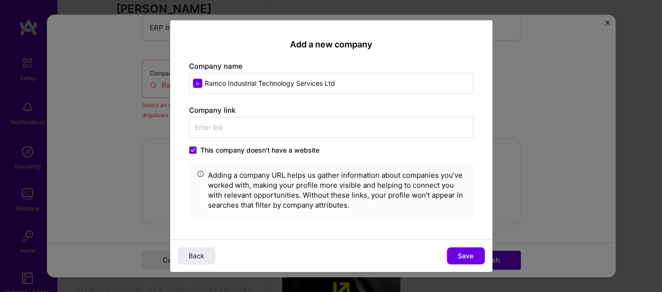
click at [468, 257] on span "Save" at bounding box center [466, 255] width 16 height 9
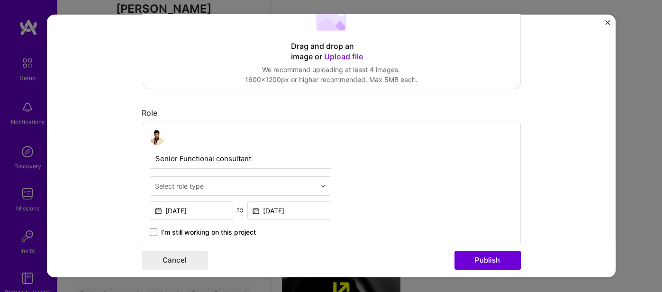
scroll to position [226, 0]
click at [205, 207] on input "Oct, 2020" at bounding box center [192, 209] width 84 height 18
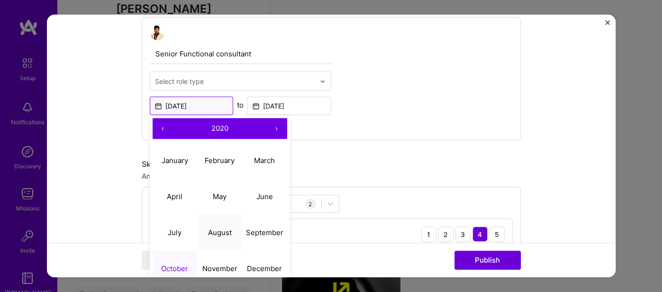
scroll to position [329, 0]
click at [212, 262] on button "November" at bounding box center [219, 268] width 45 height 36
type input "[DATE]"
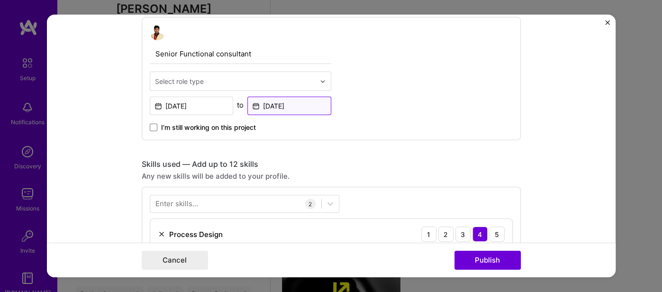
click at [296, 111] on input "Jul, 2021" at bounding box center [289, 106] width 84 height 18
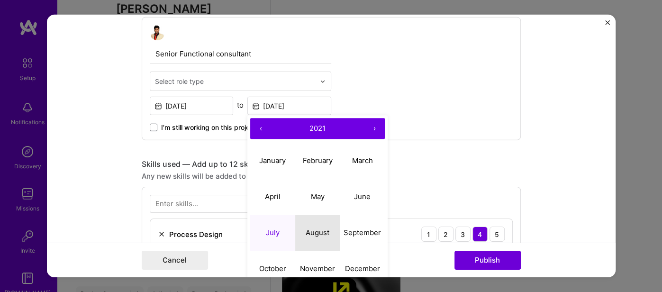
click at [318, 234] on button "August" at bounding box center [317, 232] width 45 height 36
type input "[DATE]"
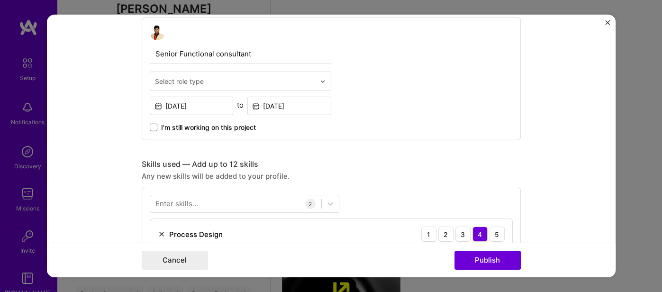
click at [596, 116] on form "Editing suggested project This project is suggested based on your LinkedIn, res…" at bounding box center [331, 146] width 569 height 263
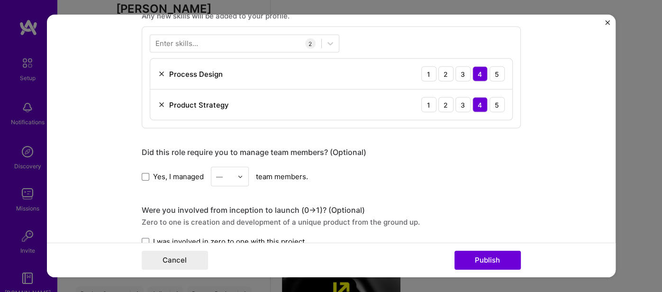
scroll to position [504, 0]
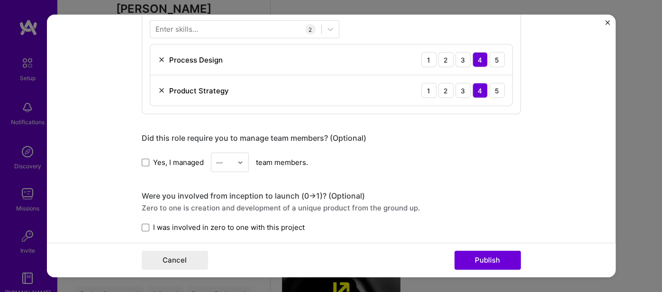
click at [151, 163] on label "Yes, I managed" at bounding box center [173, 162] width 62 height 10
click at [0, 0] on input "Yes, I managed" at bounding box center [0, 0] width 0 height 0
click at [239, 161] on img at bounding box center [240, 162] width 6 height 6
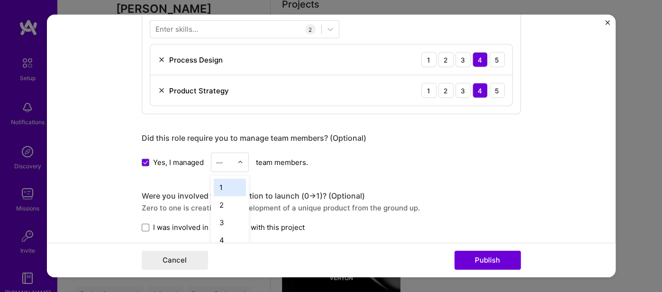
scroll to position [252, 0]
click at [230, 237] on div "4" at bounding box center [230, 240] width 32 height 18
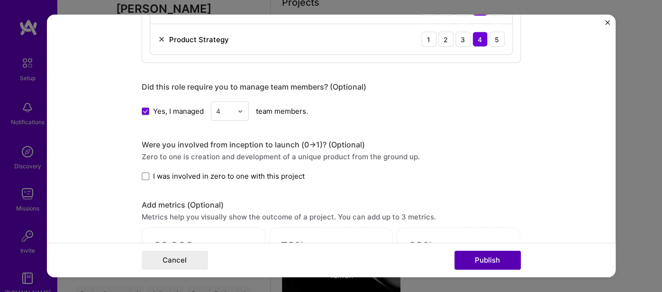
click at [484, 258] on button "Publish" at bounding box center [488, 260] width 66 height 19
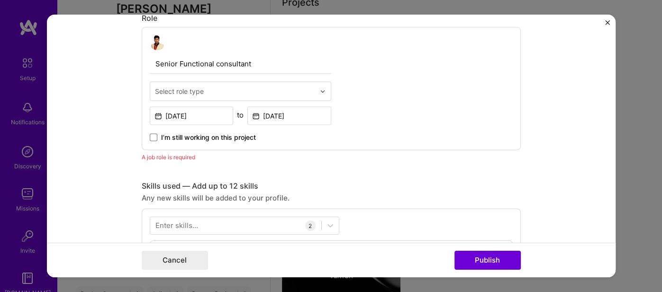
scroll to position [317, 0]
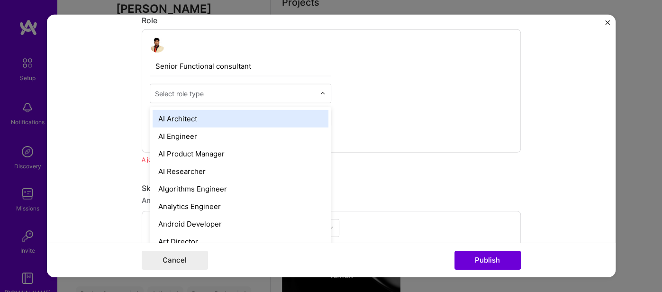
click at [199, 95] on div "Select role type" at bounding box center [179, 94] width 49 height 10
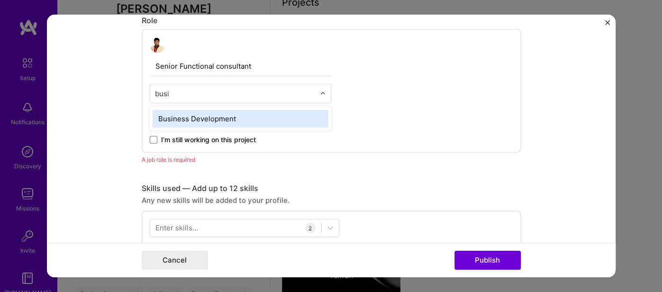
type input "busin"
click at [188, 116] on div "Business Development" at bounding box center [241, 119] width 176 height 18
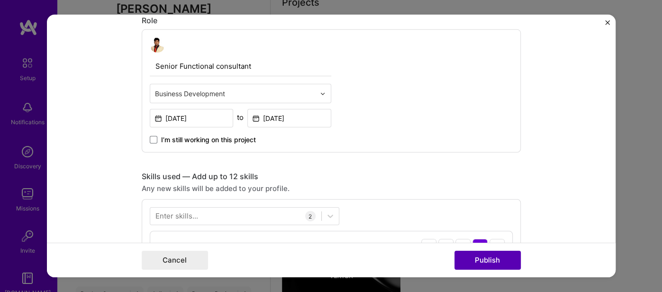
click at [499, 261] on button "Publish" at bounding box center [488, 260] width 66 height 19
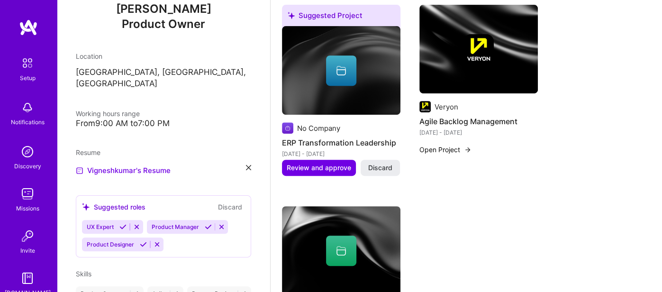
scroll to position [254, 0]
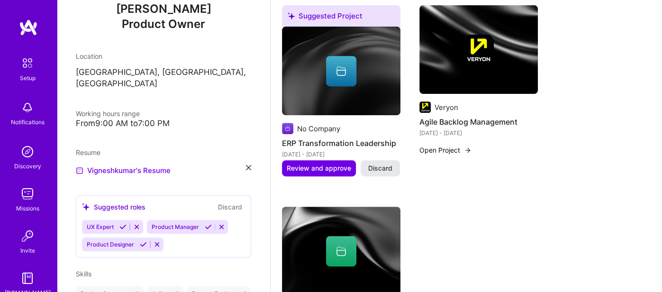
click at [383, 164] on span "Discard" at bounding box center [380, 168] width 24 height 9
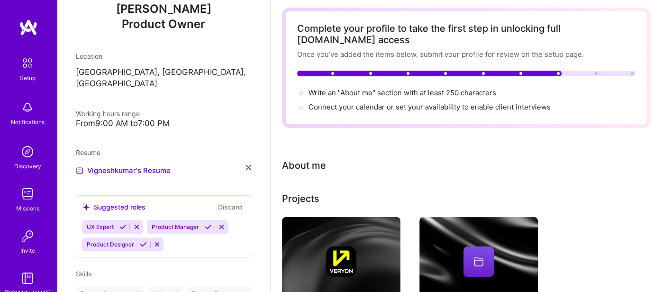
scroll to position [0, 0]
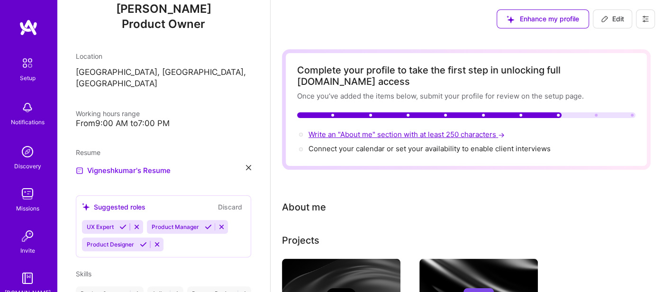
click at [413, 130] on span "Write an "About me" section with at least 250 characters →" at bounding box center [408, 134] width 198 height 9
select select "US"
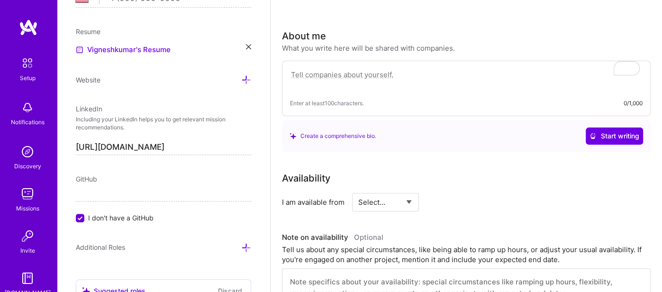
scroll to position [161, 0]
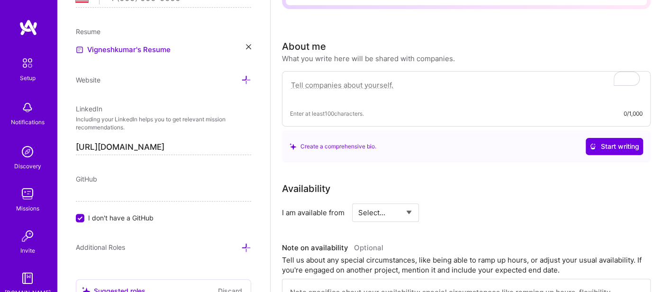
click at [346, 79] on textarea "To enrich screen reader interactions, please activate Accessibility in Grammarl…" at bounding box center [466, 90] width 353 height 22
paste textarea "Product management professional with expertise in translating business needs in…"
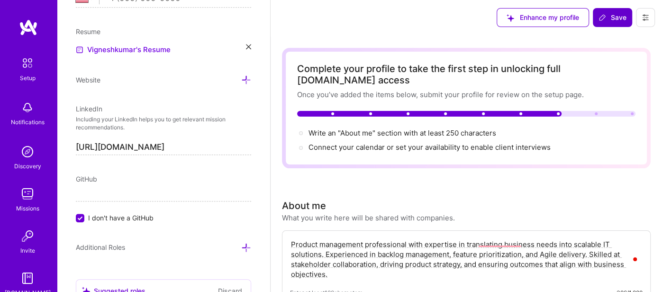
scroll to position [0, 0]
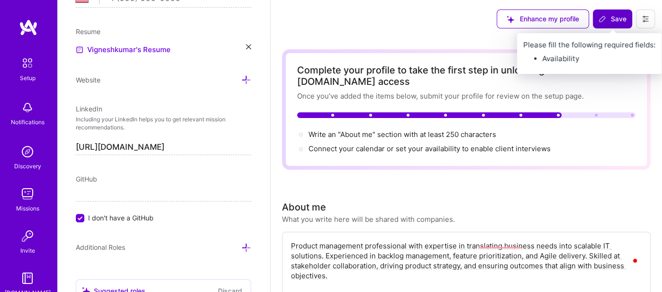
type textarea "Product management professional with expertise in translating business needs in…"
click at [610, 20] on span "Save" at bounding box center [613, 18] width 28 height 9
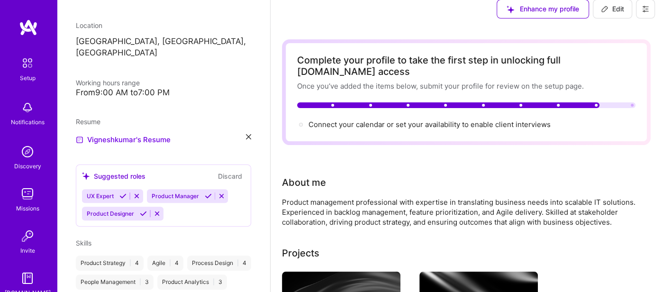
scroll to position [40, 0]
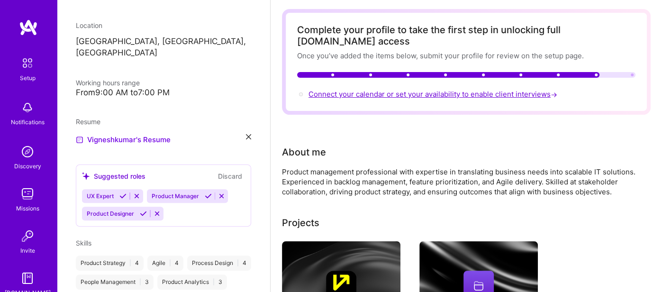
click at [408, 90] on span "Connect your calendar or set your availability to enable client interviews →" at bounding box center [434, 94] width 251 height 9
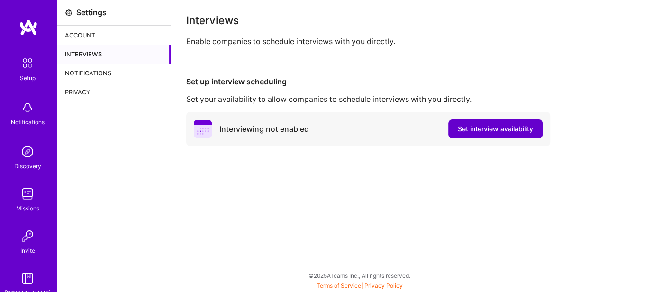
click at [476, 129] on span "Set interview availability" at bounding box center [495, 128] width 75 height 9
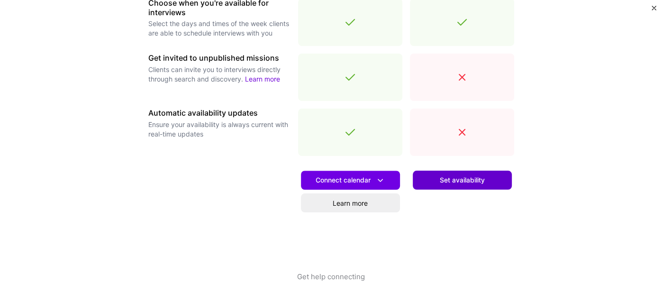
scroll to position [372, 0]
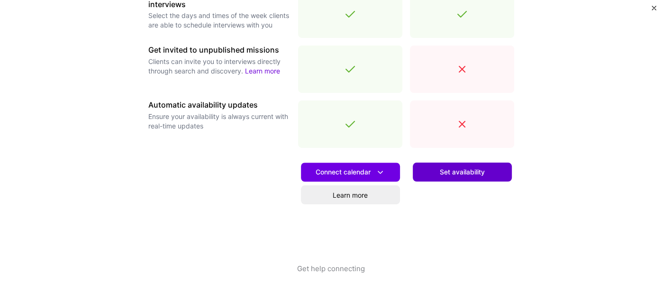
click at [462, 172] on span "Set availability" at bounding box center [462, 171] width 45 height 9
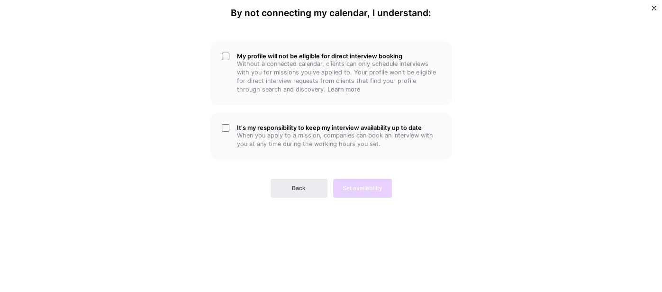
scroll to position [0, 0]
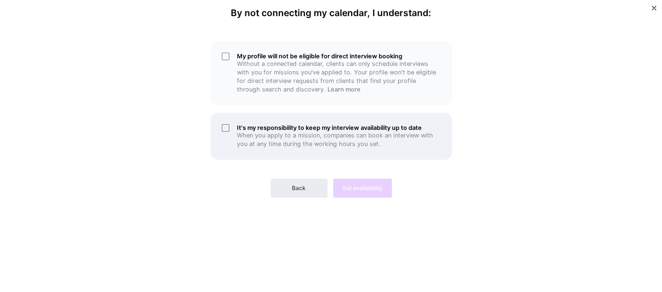
click at [226, 131] on div "It's my responsibility to keep my interview availability up to date When you ap…" at bounding box center [331, 136] width 242 height 47
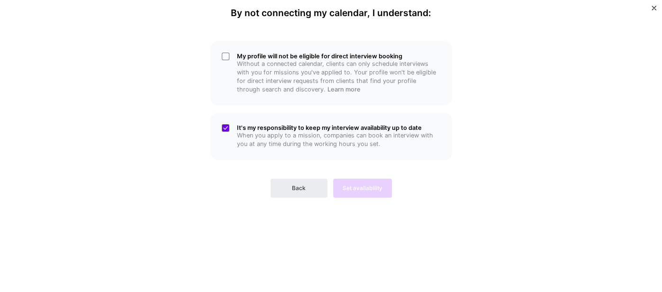
click at [429, 169] on div "Back Set availability" at bounding box center [331, 181] width 242 height 34
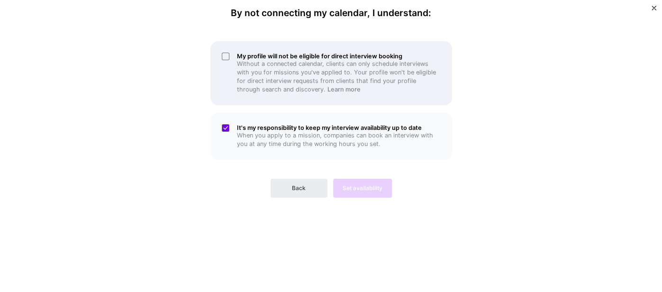
click at [221, 55] on div "My profile will not be eligible for direct interview booking Without a connecte…" at bounding box center [331, 73] width 242 height 64
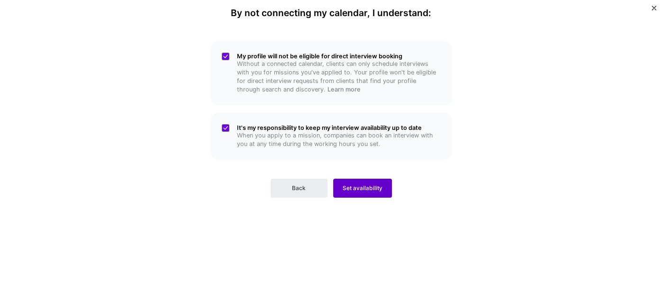
click at [358, 186] on span "Set availability" at bounding box center [363, 188] width 40 height 9
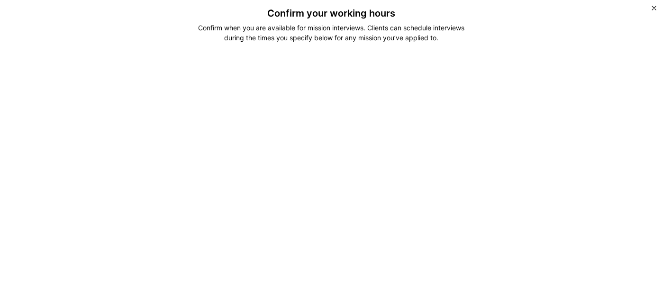
click at [654, 8] on img "Close" at bounding box center [654, 8] width 5 height 5
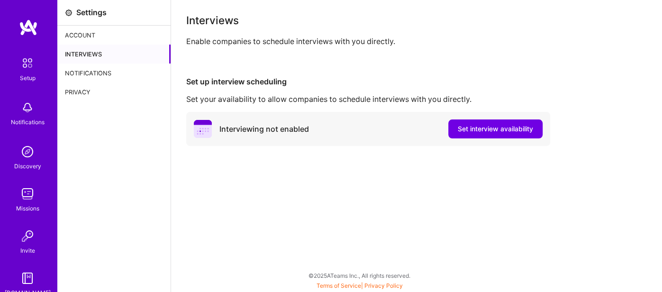
click at [79, 30] on div "Account" at bounding box center [113, 35] width 113 height 19
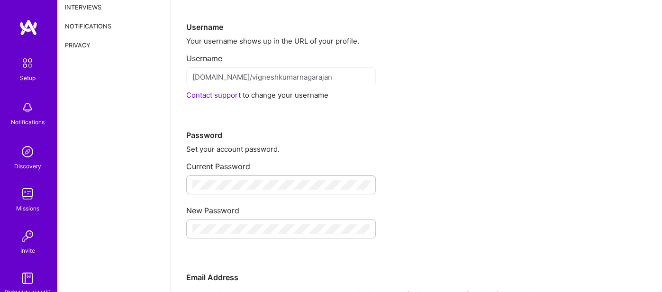
scroll to position [50, 0]
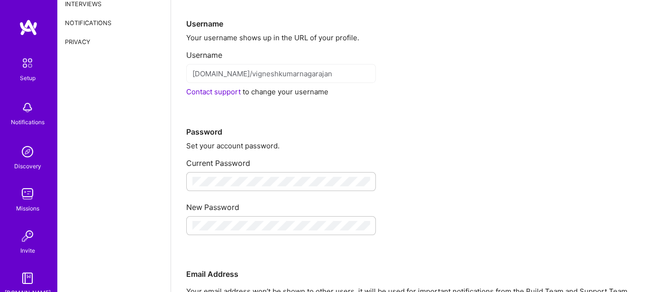
click at [27, 66] on img at bounding box center [28, 63] width 20 height 20
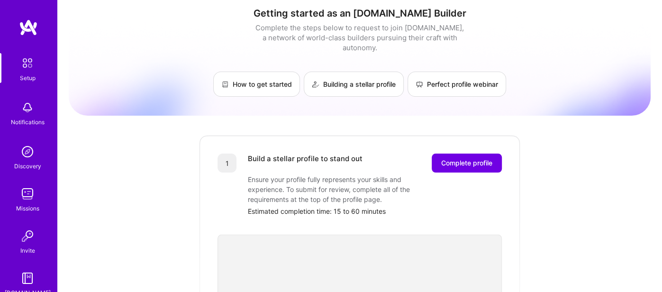
scroll to position [1, 0]
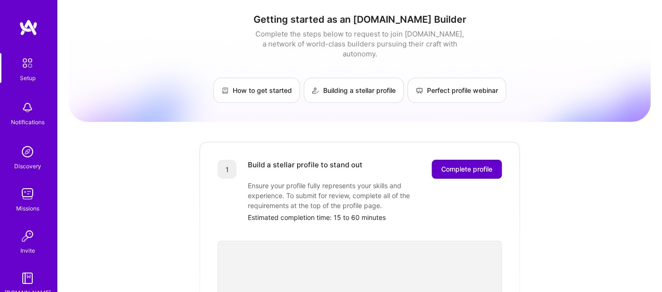
click at [452, 164] on span "Complete profile" at bounding box center [466, 168] width 51 height 9
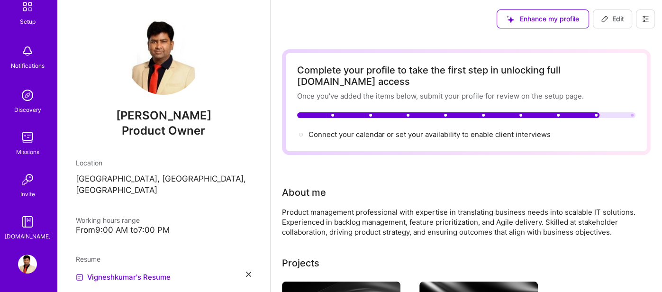
scroll to position [11, 0]
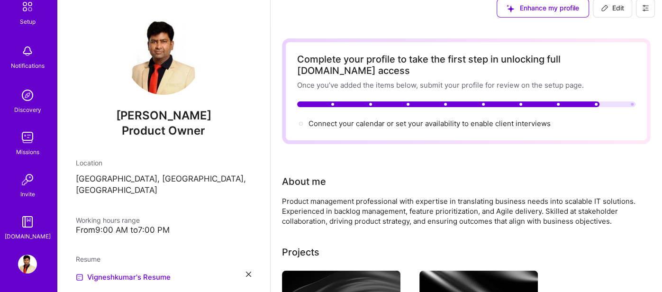
click at [31, 229] on img at bounding box center [27, 221] width 19 height 19
